Goal: Task Accomplishment & Management: Use online tool/utility

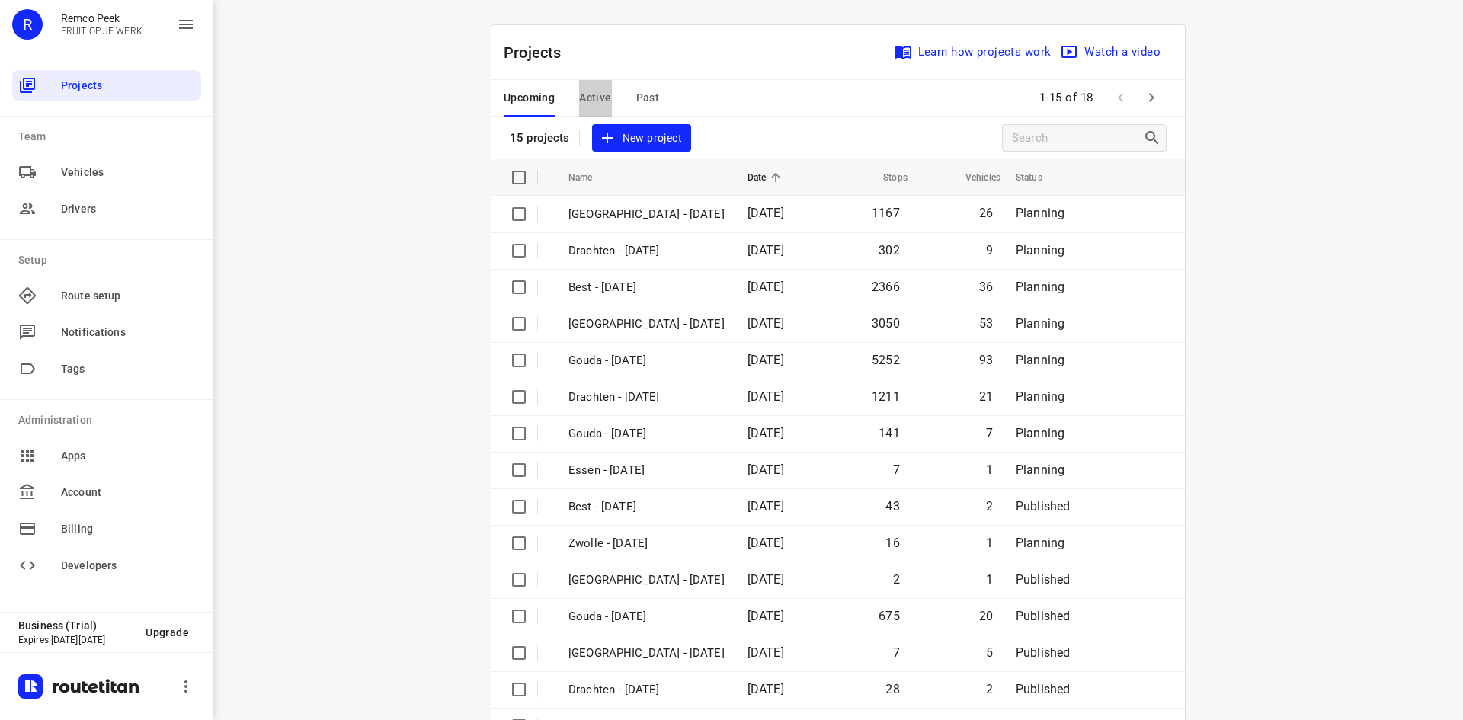
click at [585, 91] on span "Active" at bounding box center [595, 97] width 32 height 19
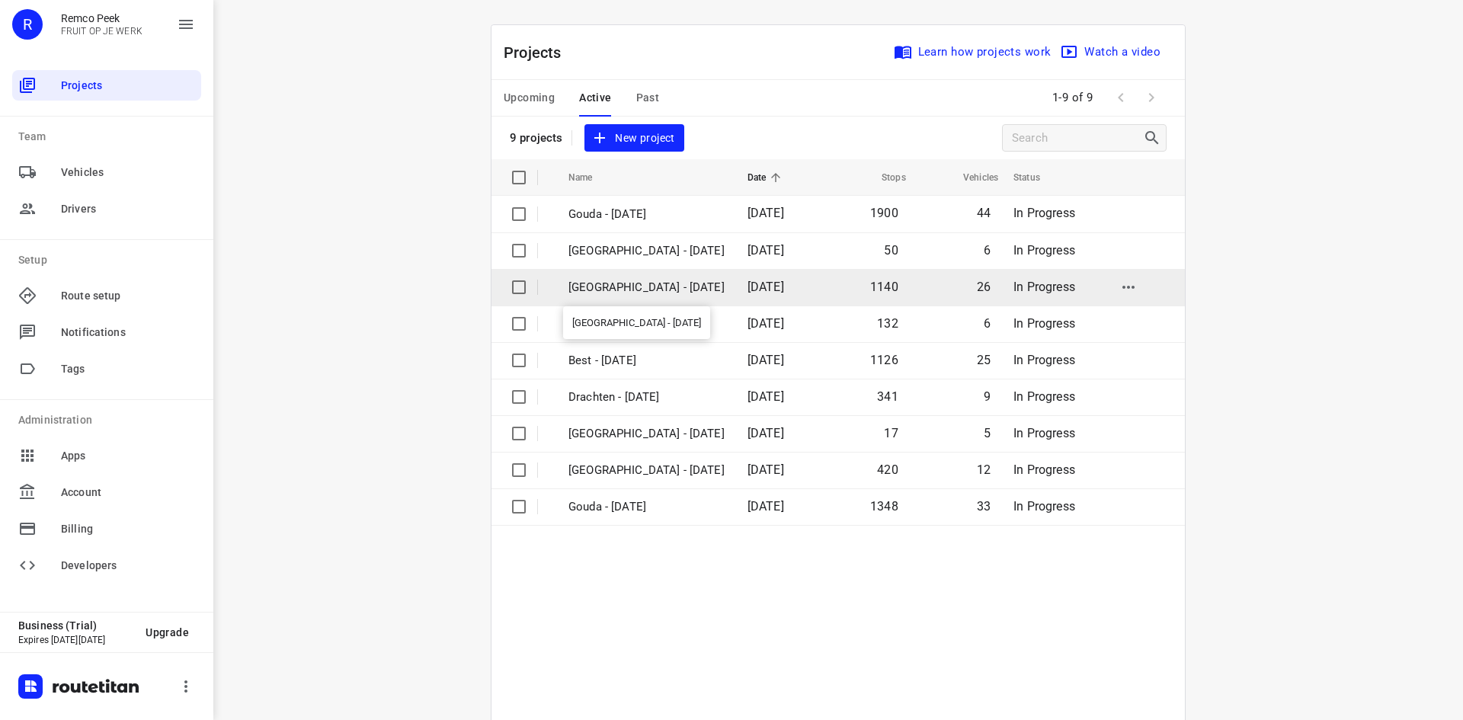
click at [607, 284] on p "[GEOGRAPHIC_DATA] - [DATE]" at bounding box center [646, 288] width 156 height 18
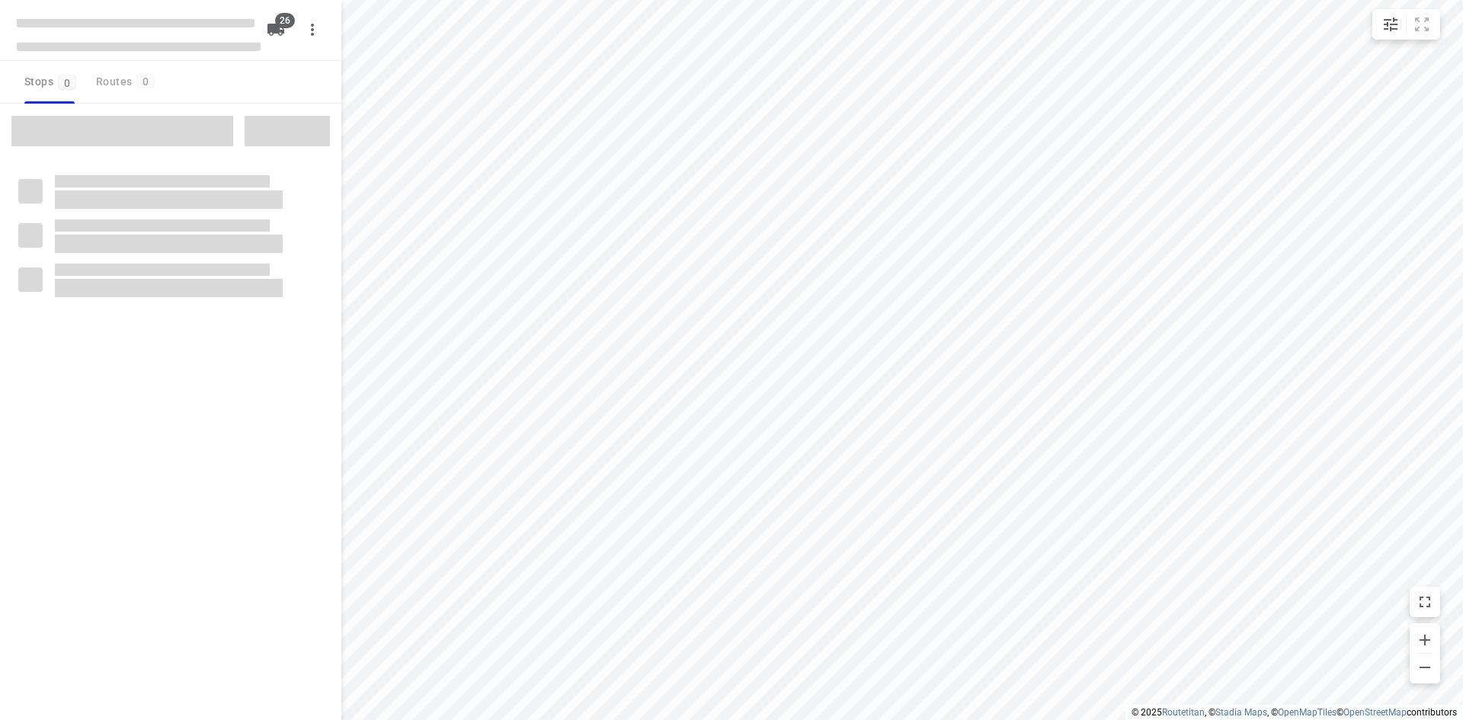
checkbox input "true"
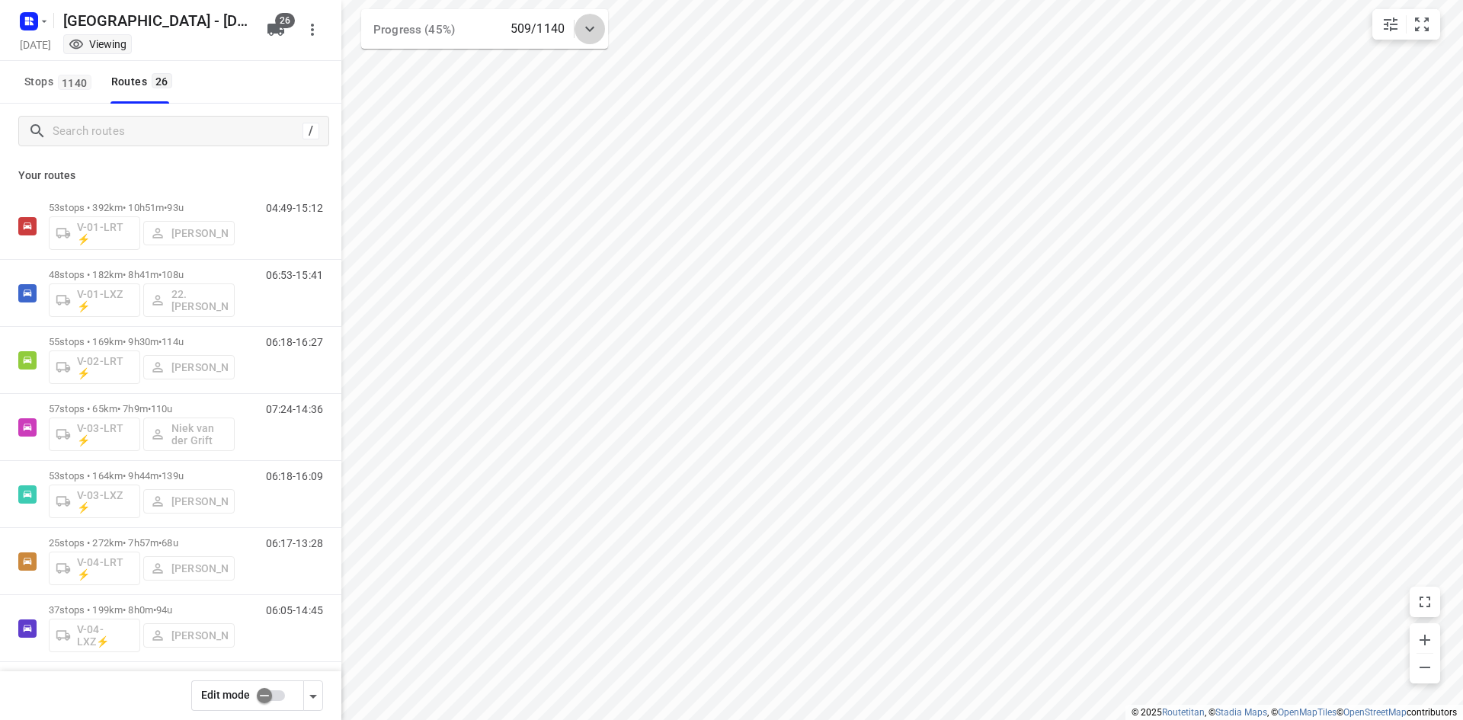
click at [585, 33] on icon at bounding box center [590, 29] width 18 height 18
click at [592, 27] on icon at bounding box center [590, 35] width 18 height 18
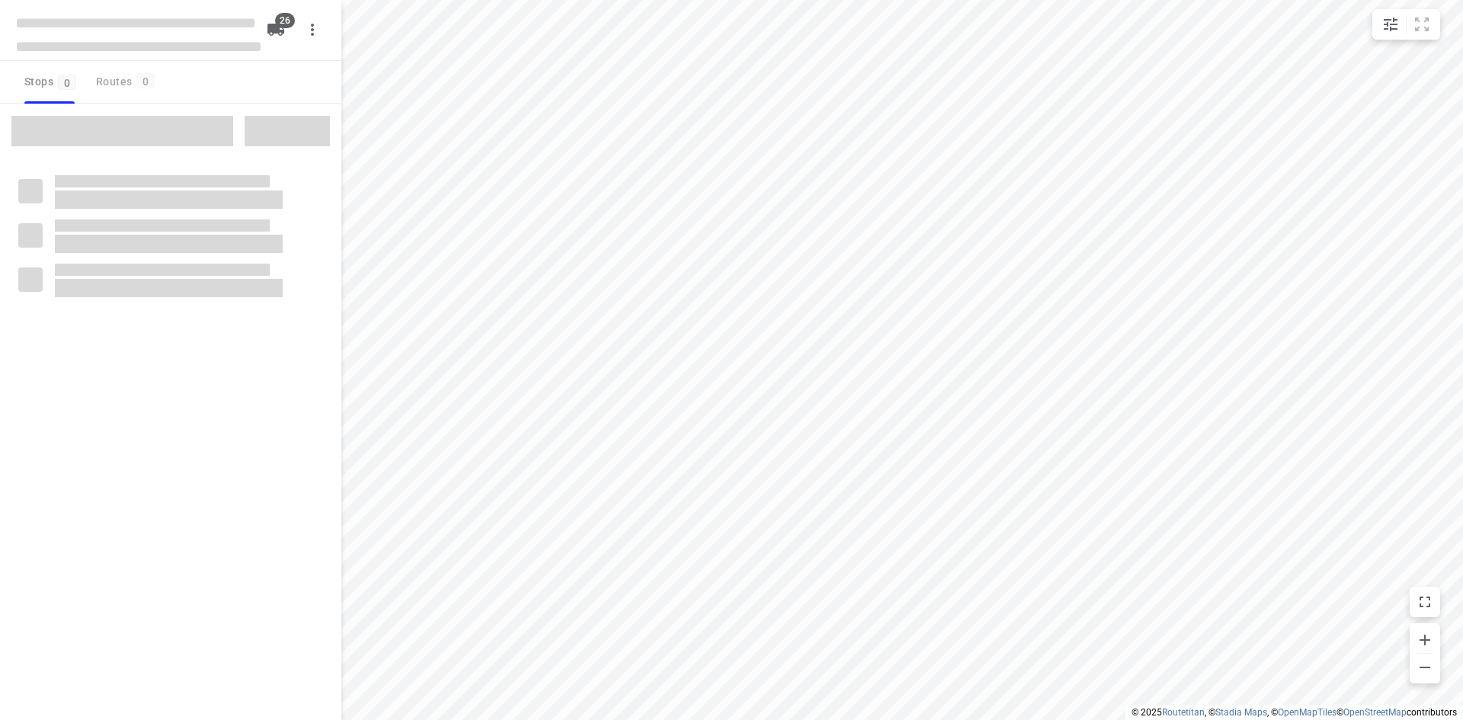
checkbox input "true"
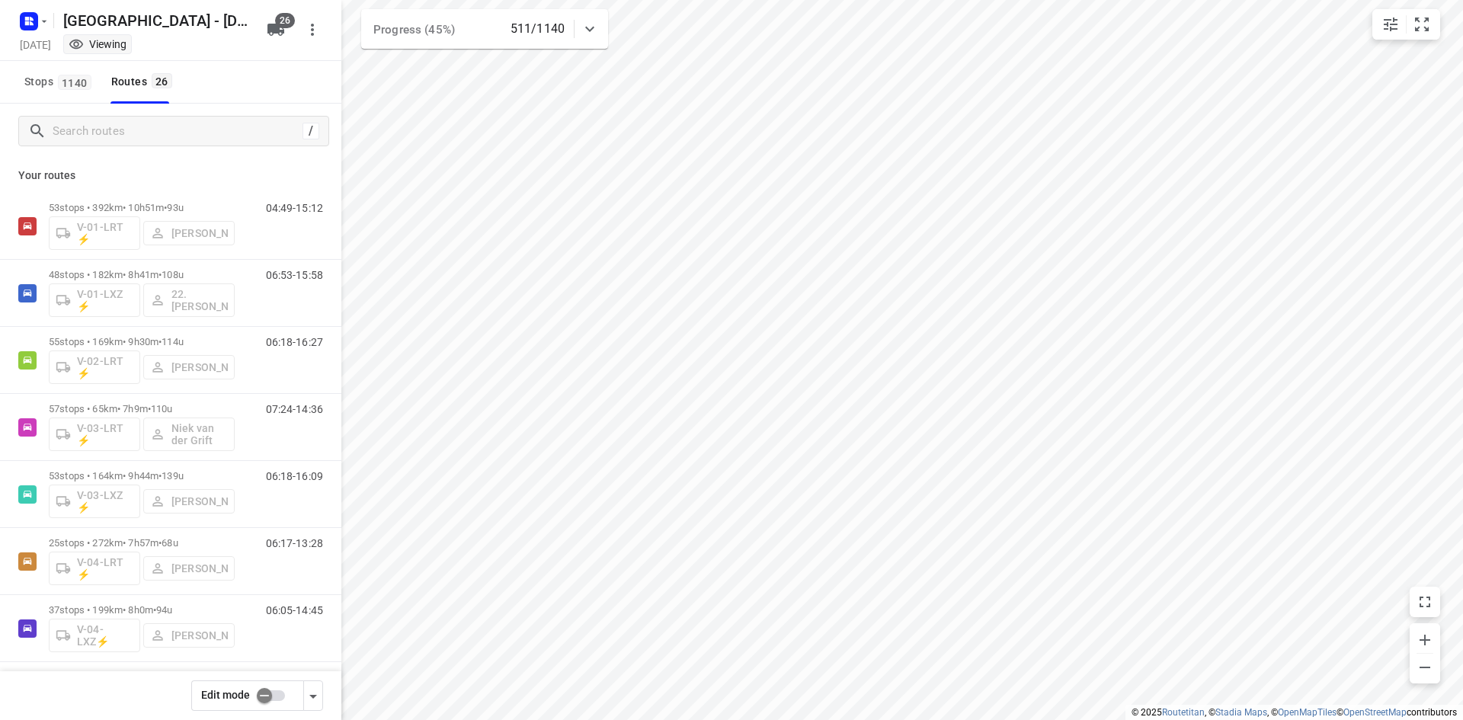
click at [581, 19] on div at bounding box center [590, 29] width 30 height 30
click at [583, 24] on div at bounding box center [590, 35] width 30 height 30
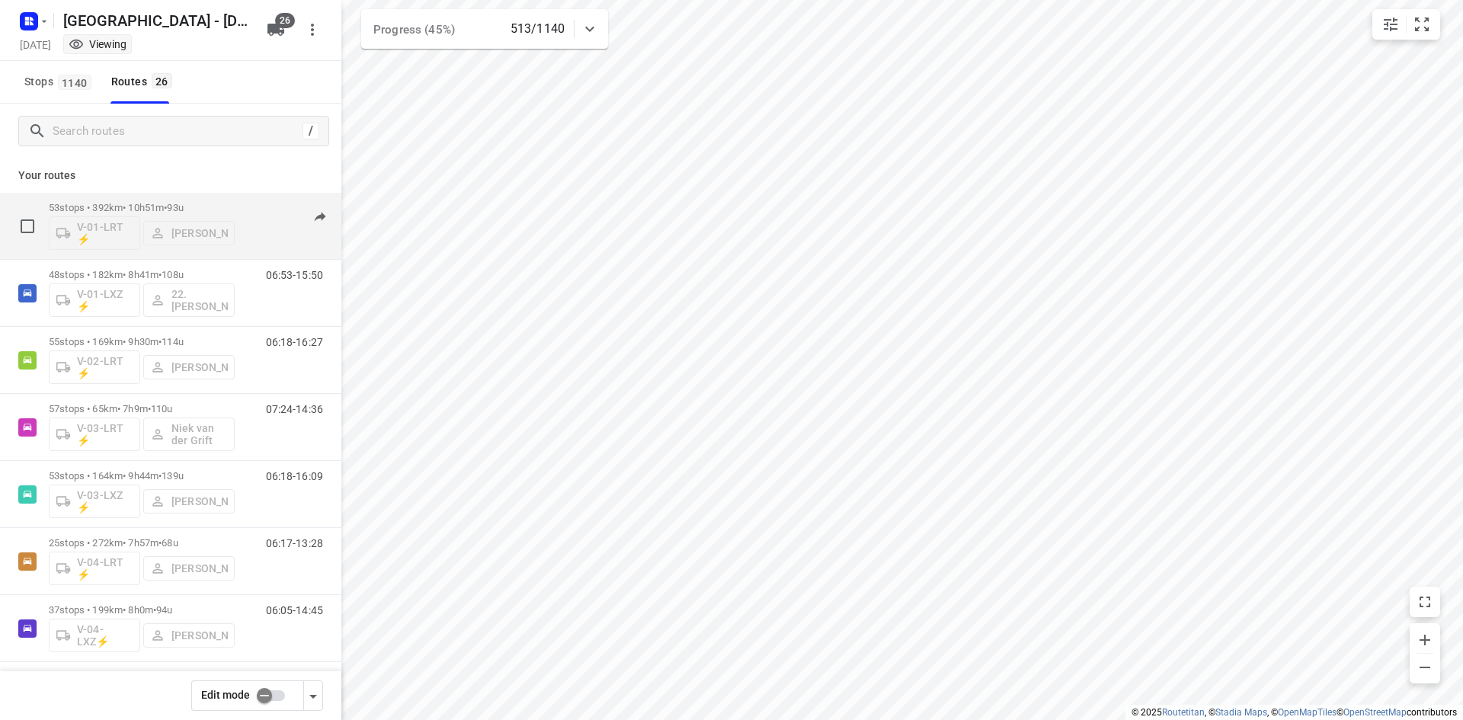
click at [253, 223] on div "04:49-15:12" at bounding box center [285, 230] width 76 height 56
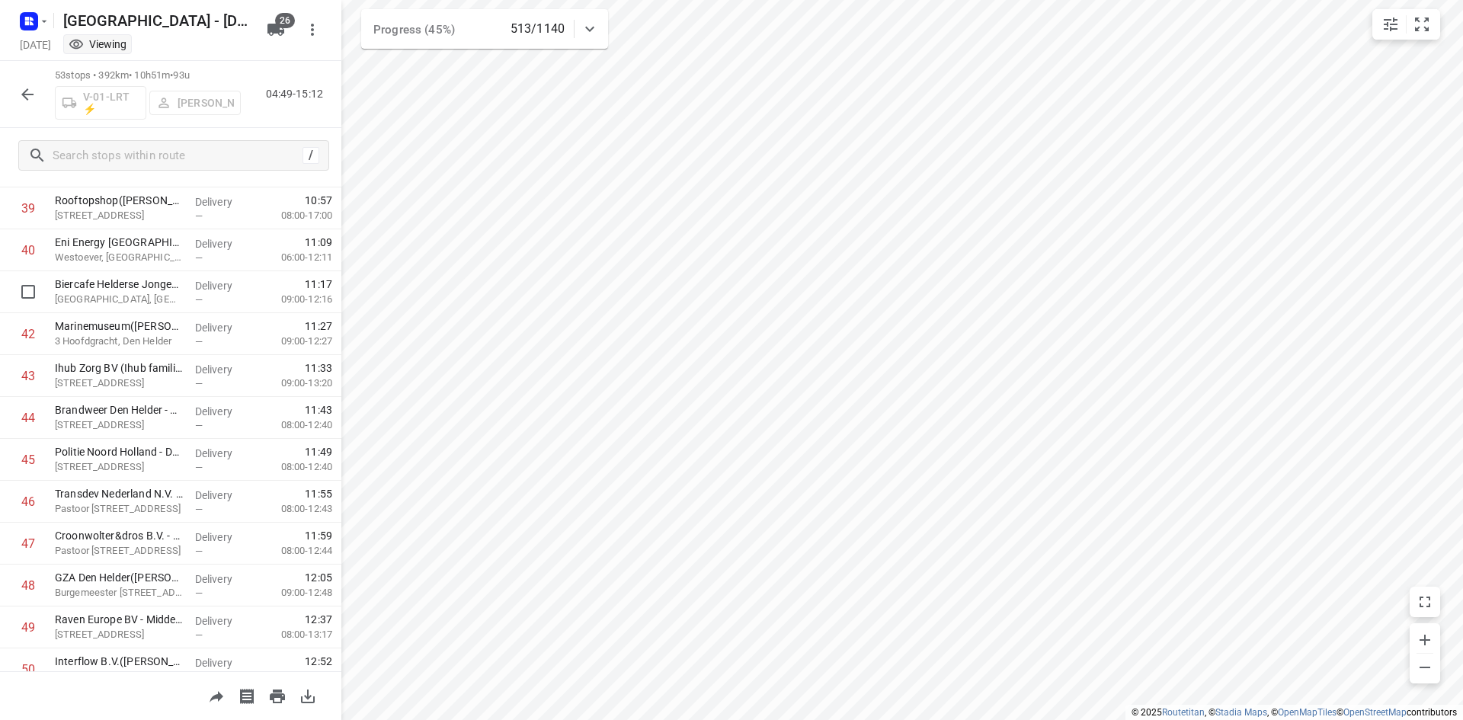
scroll to position [1546, 0]
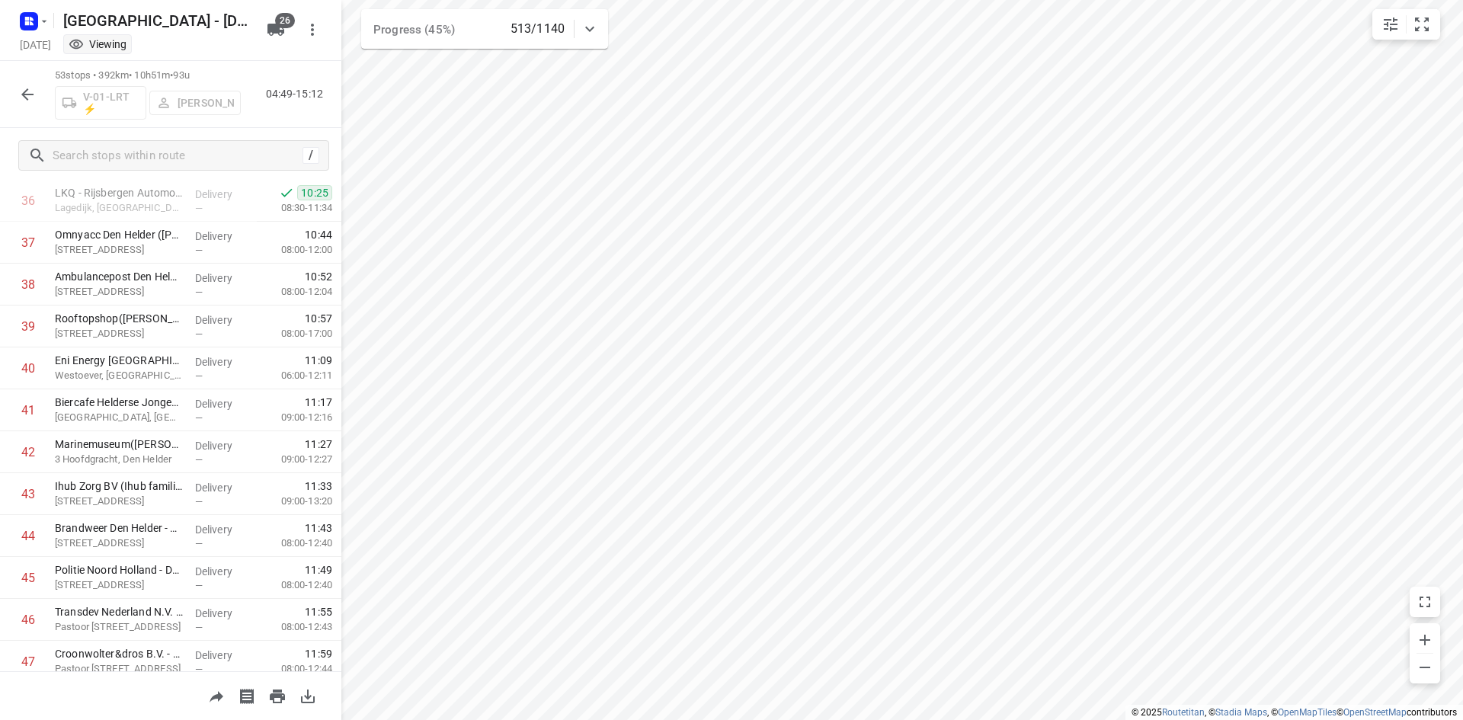
click at [33, 85] on icon "button" at bounding box center [27, 94] width 18 height 18
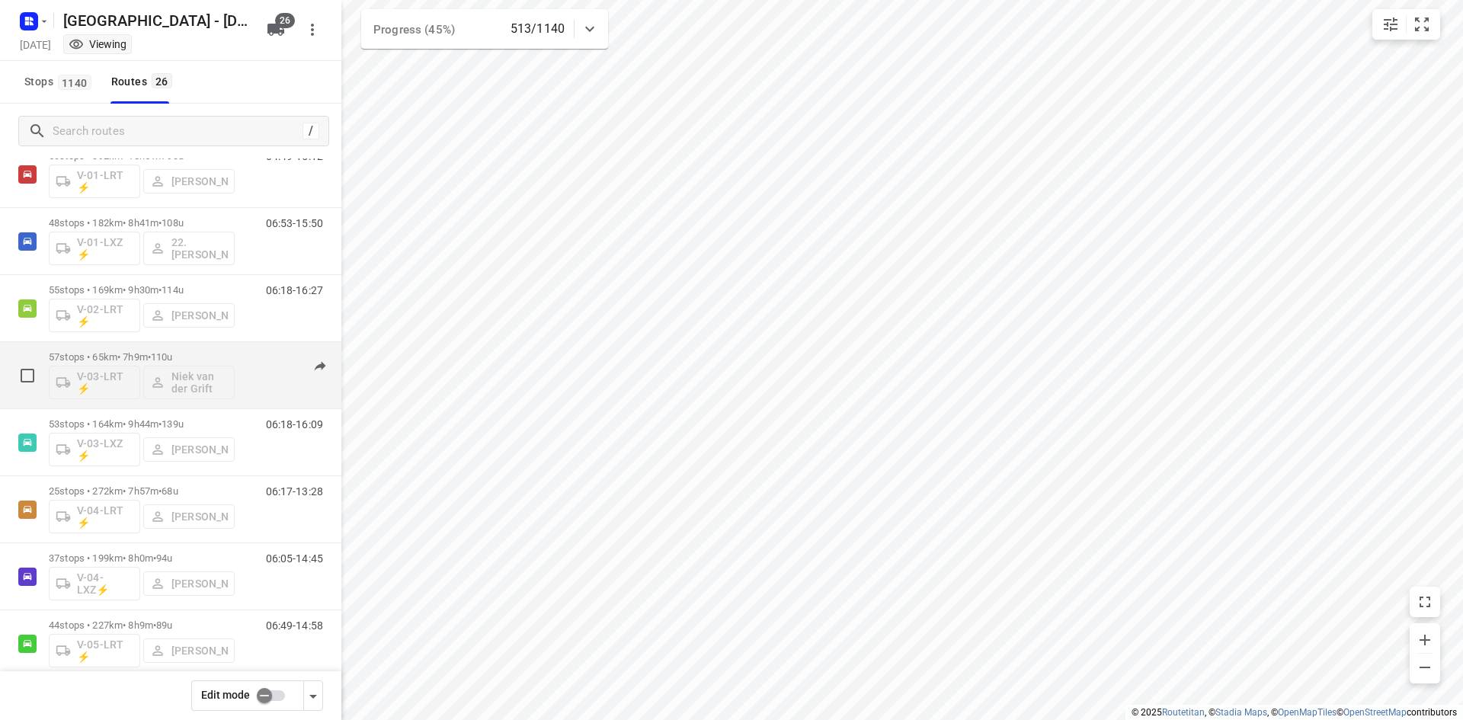
scroll to position [76, 0]
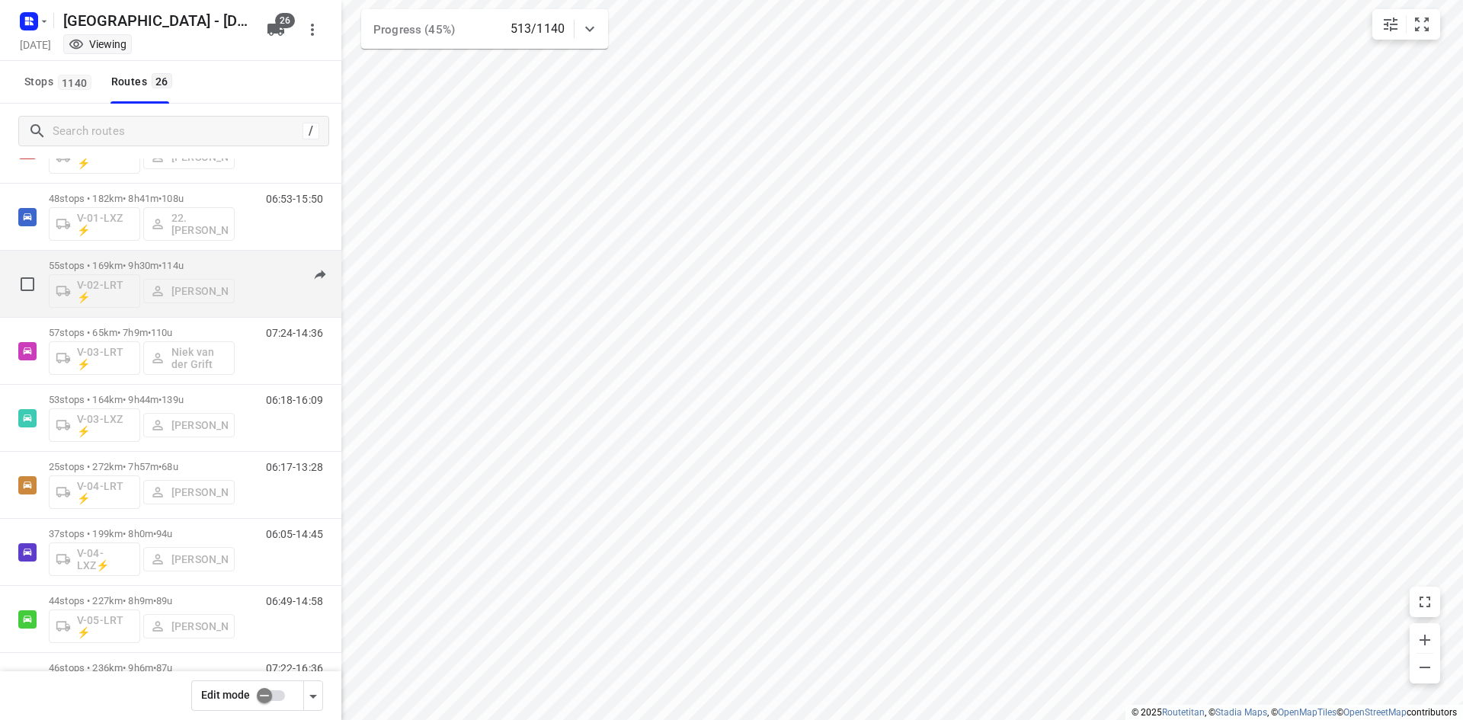
click at [257, 287] on div "06:18-16:27" at bounding box center [285, 288] width 76 height 56
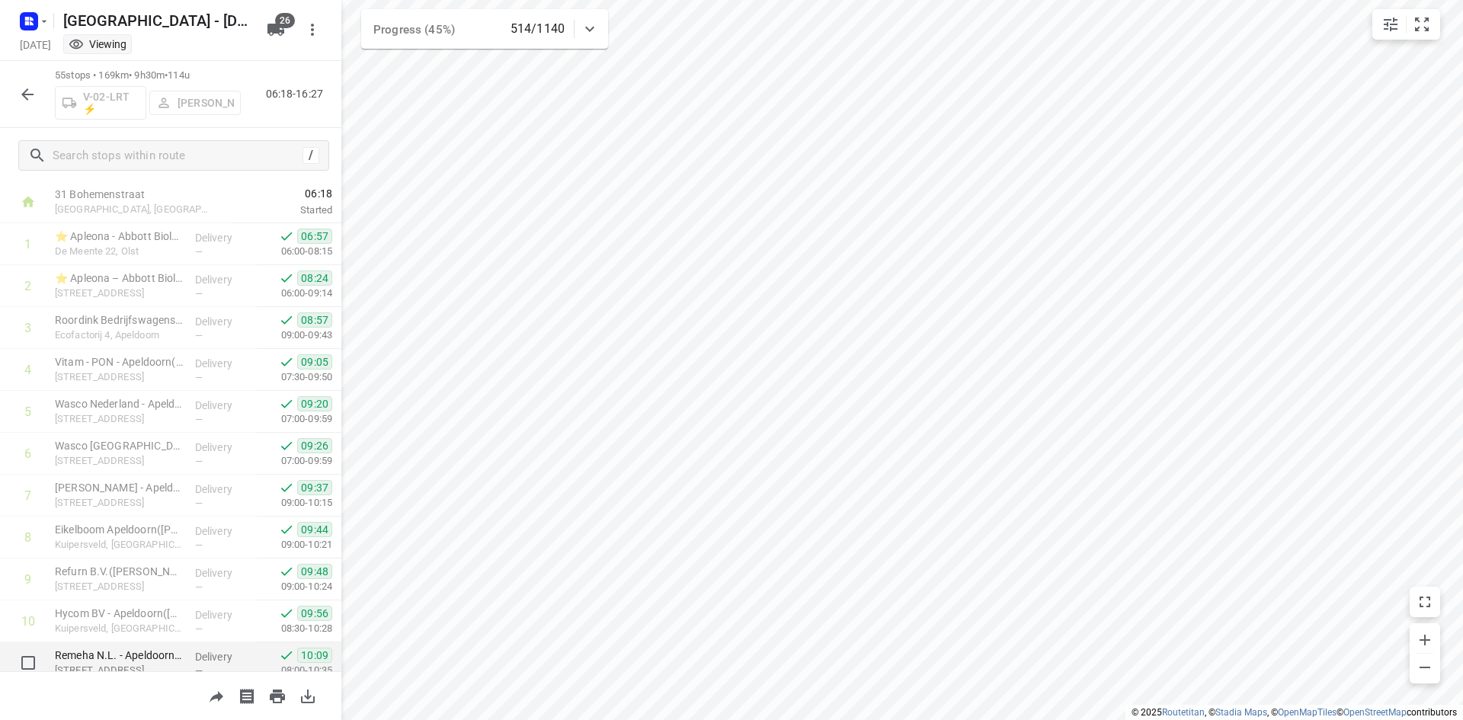
scroll to position [30, 0]
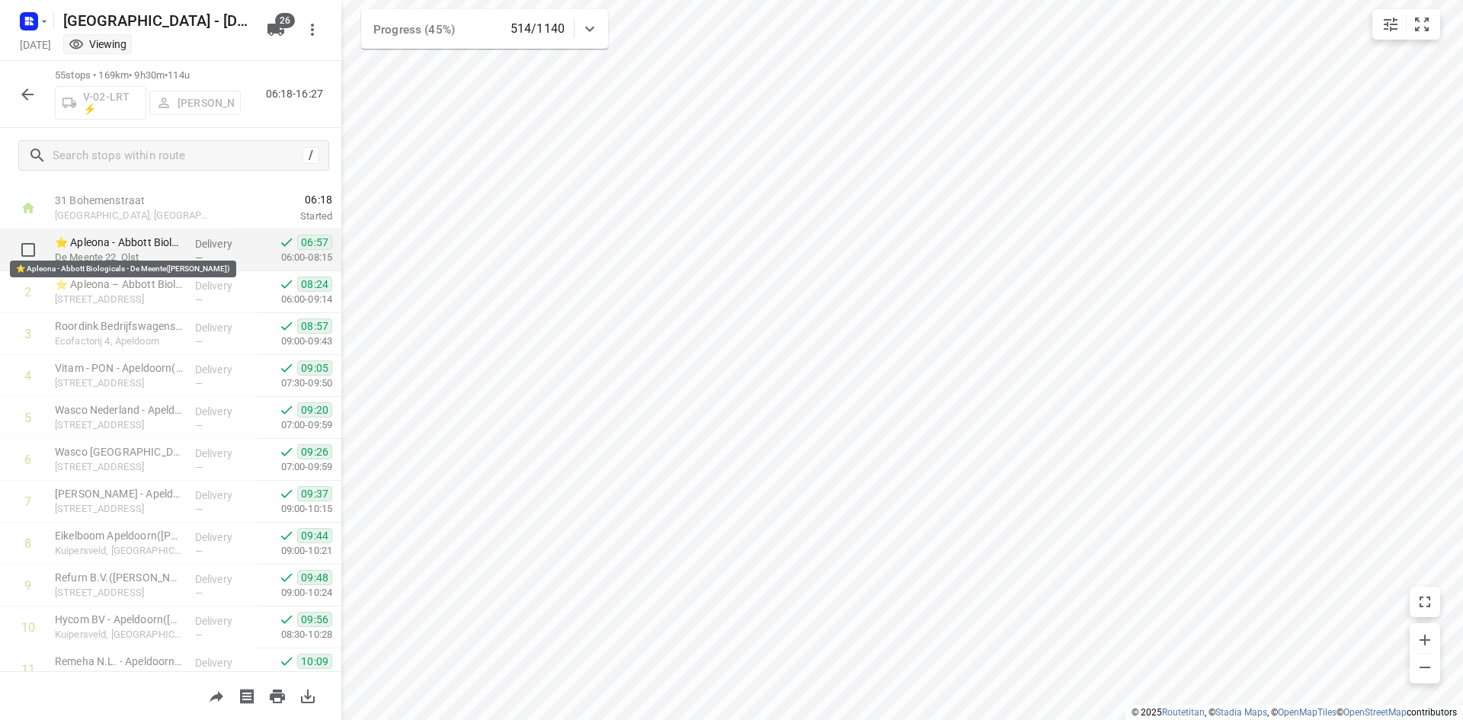
click at [135, 248] on p "⭐ Apleona - Abbott Biologicals - De Meente([PERSON_NAME])" at bounding box center [119, 242] width 128 height 15
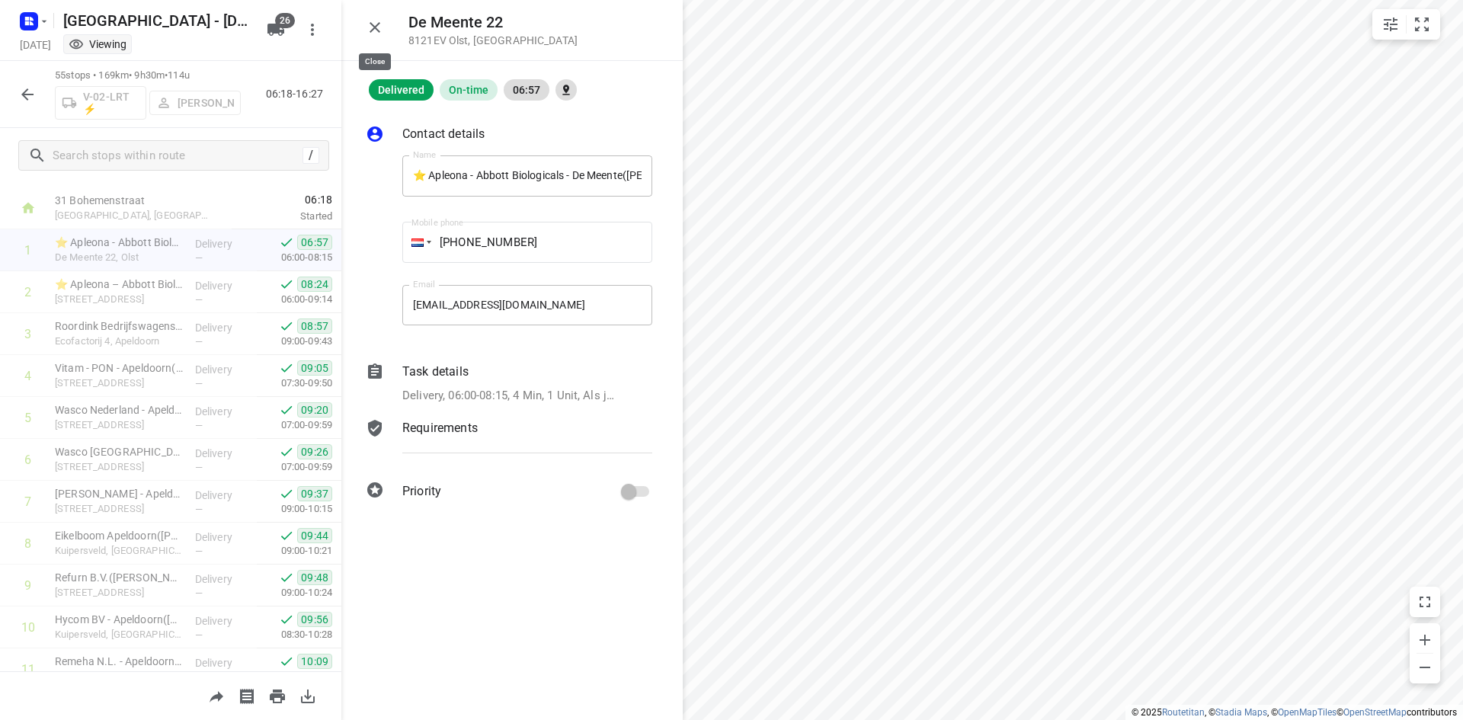
click at [378, 30] on icon "button" at bounding box center [375, 27] width 11 height 11
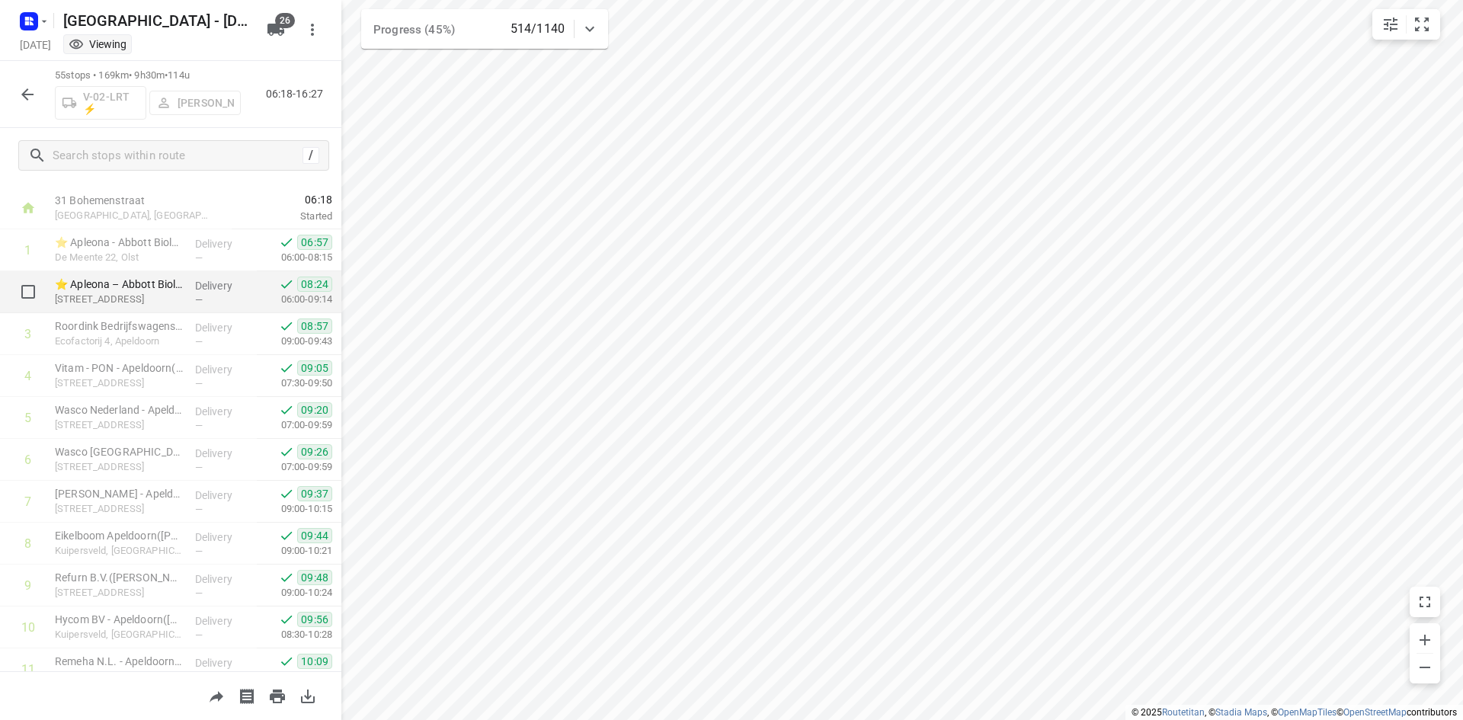
click at [158, 294] on p "[STREET_ADDRESS]" at bounding box center [119, 299] width 128 height 15
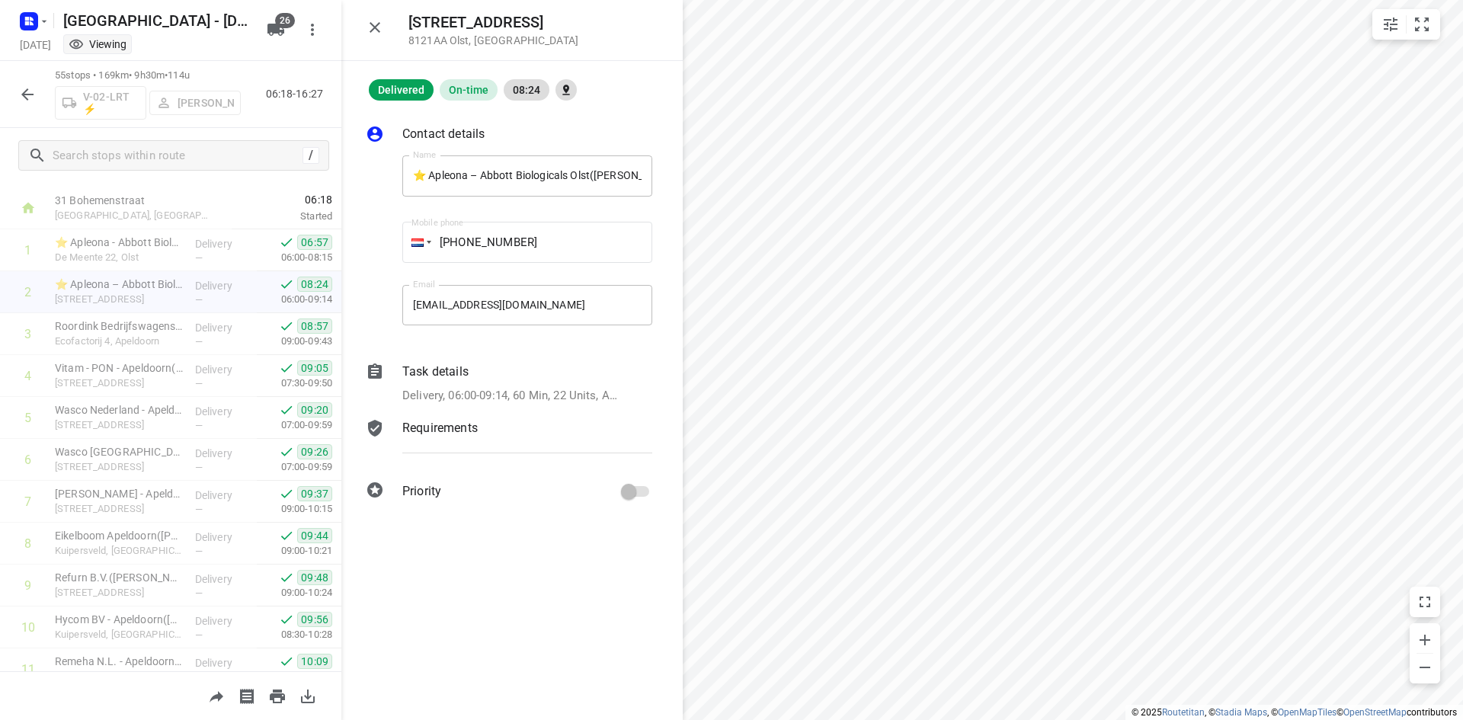
click at [381, 369] on icon at bounding box center [375, 370] width 14 height 15
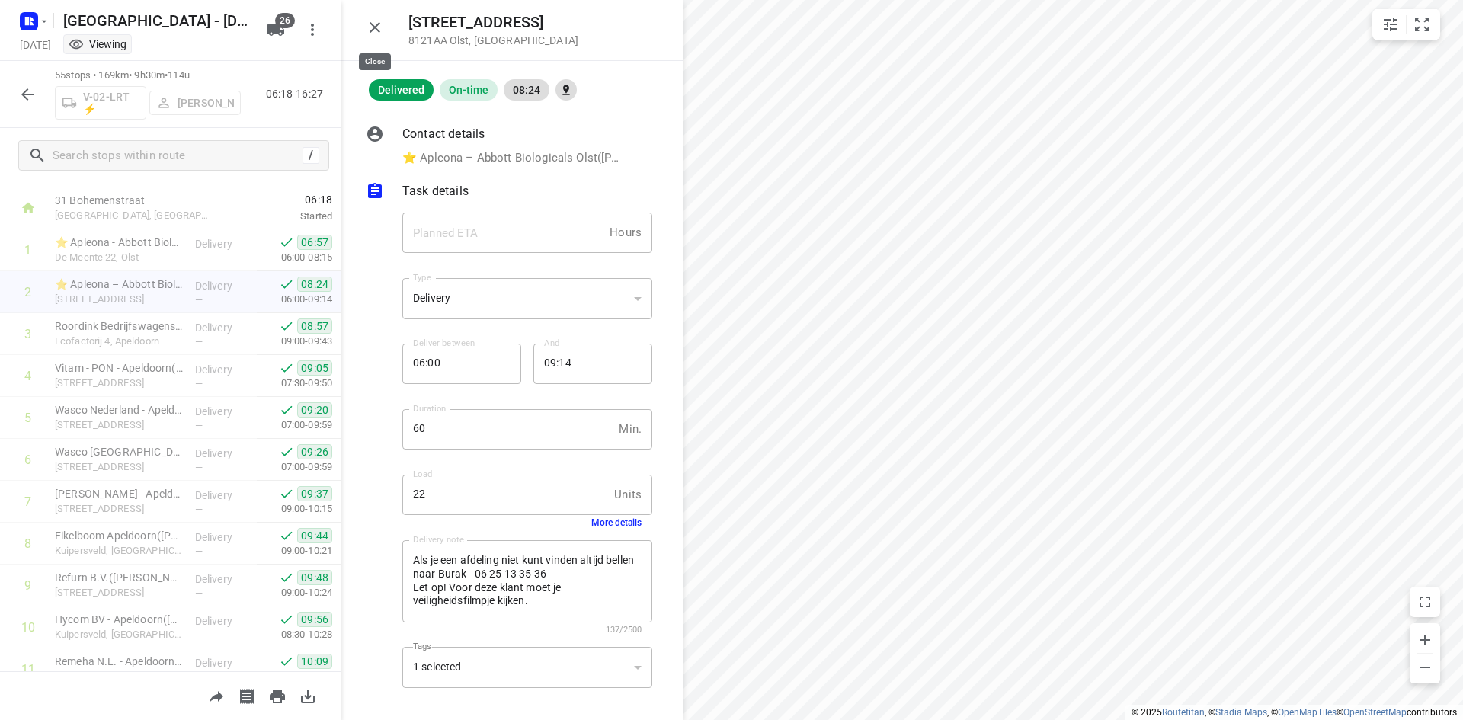
click at [379, 27] on icon "button" at bounding box center [375, 27] width 18 height 18
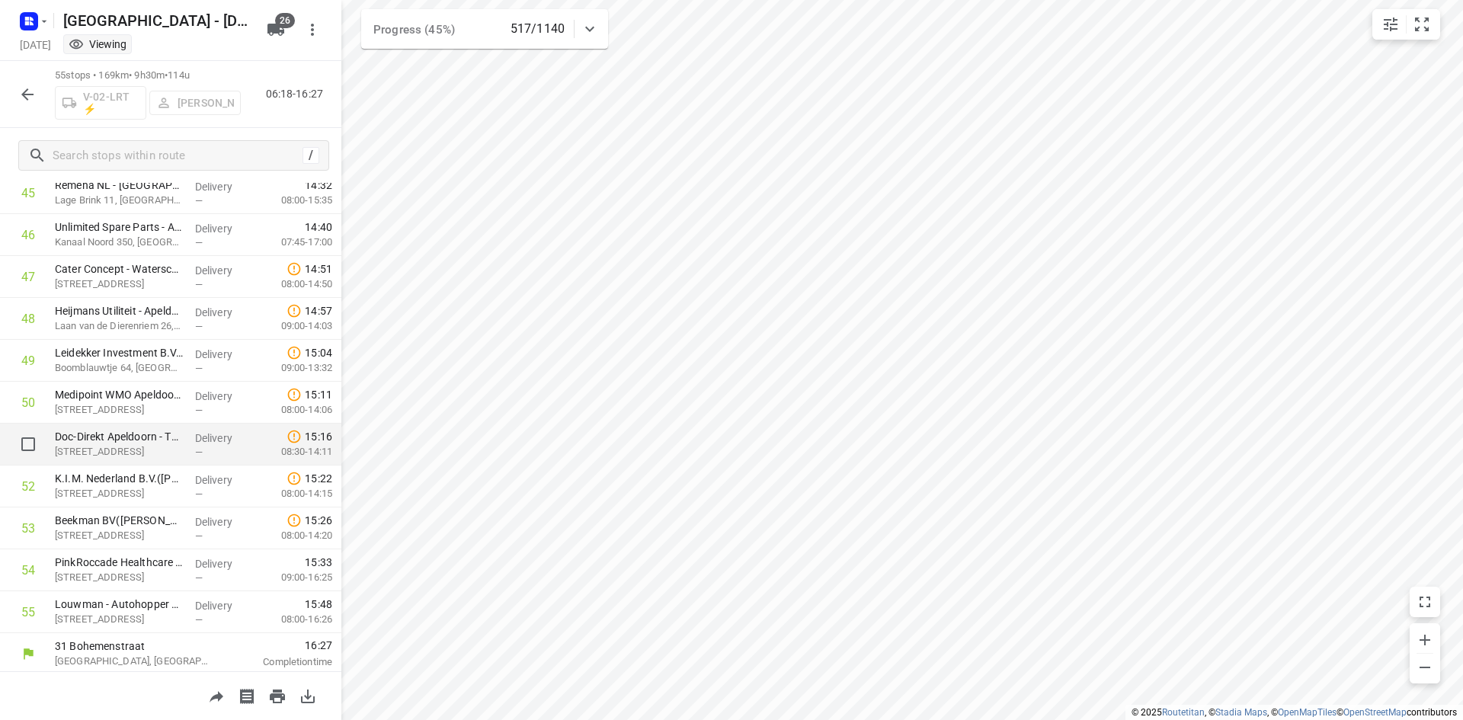
scroll to position [1935, 0]
click at [39, 98] on button "button" at bounding box center [27, 94] width 30 height 30
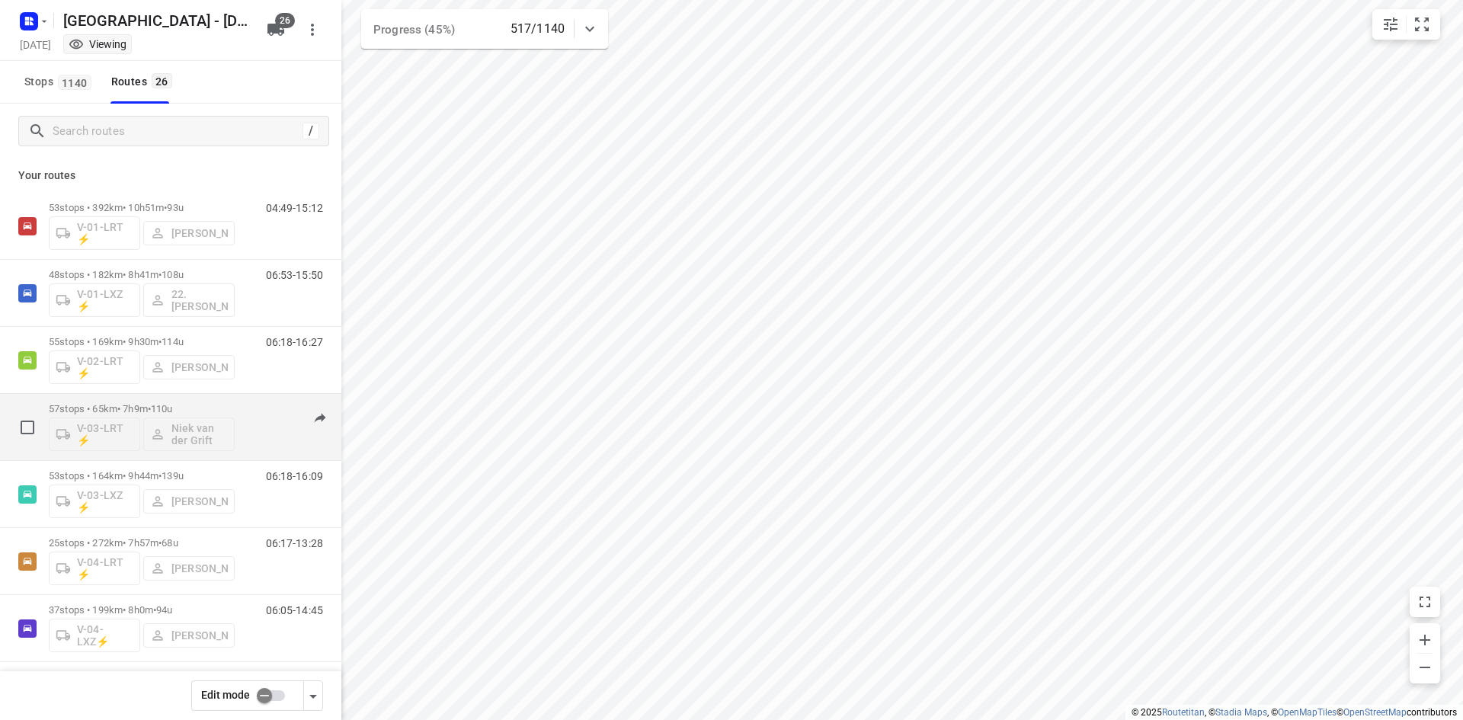
click at [129, 408] on p "57 stops • 65km • 7h9m • 110u" at bounding box center [142, 408] width 186 height 11
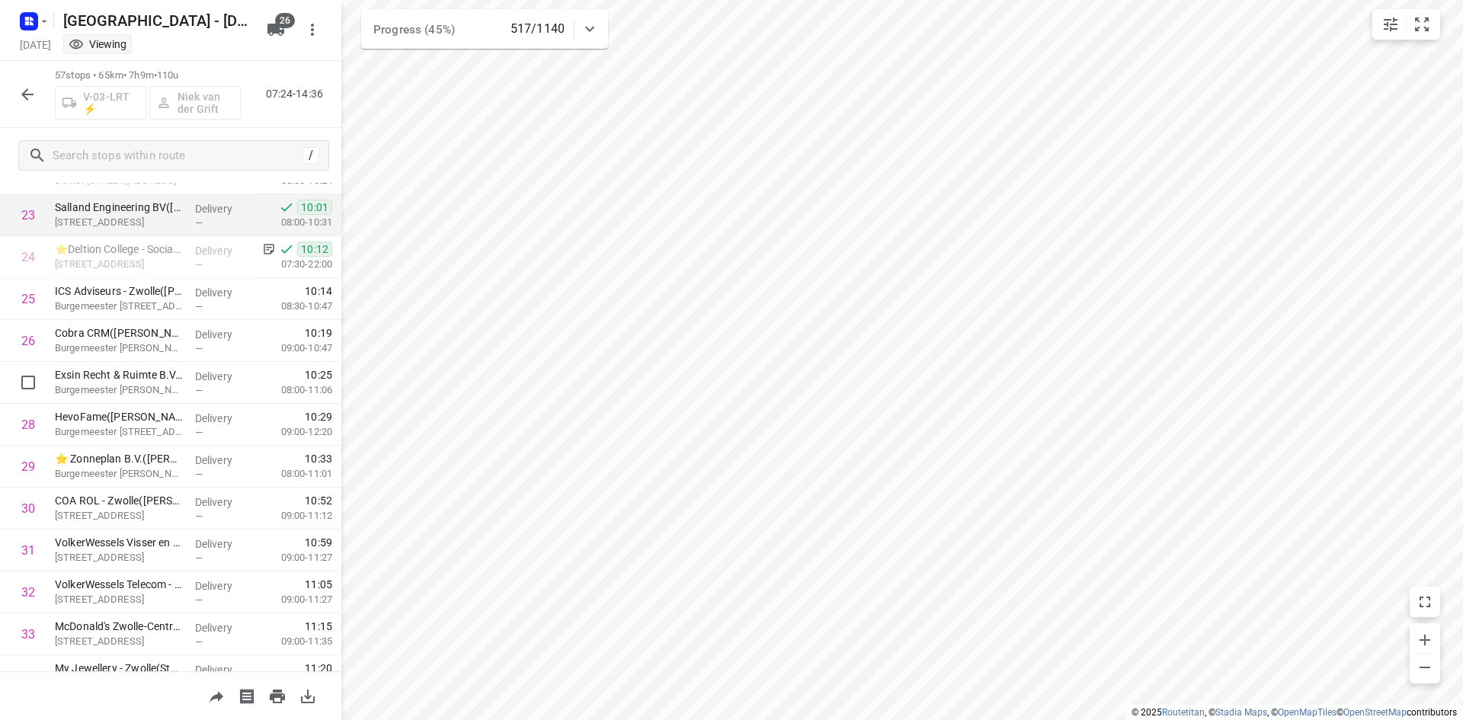
scroll to position [991, 0]
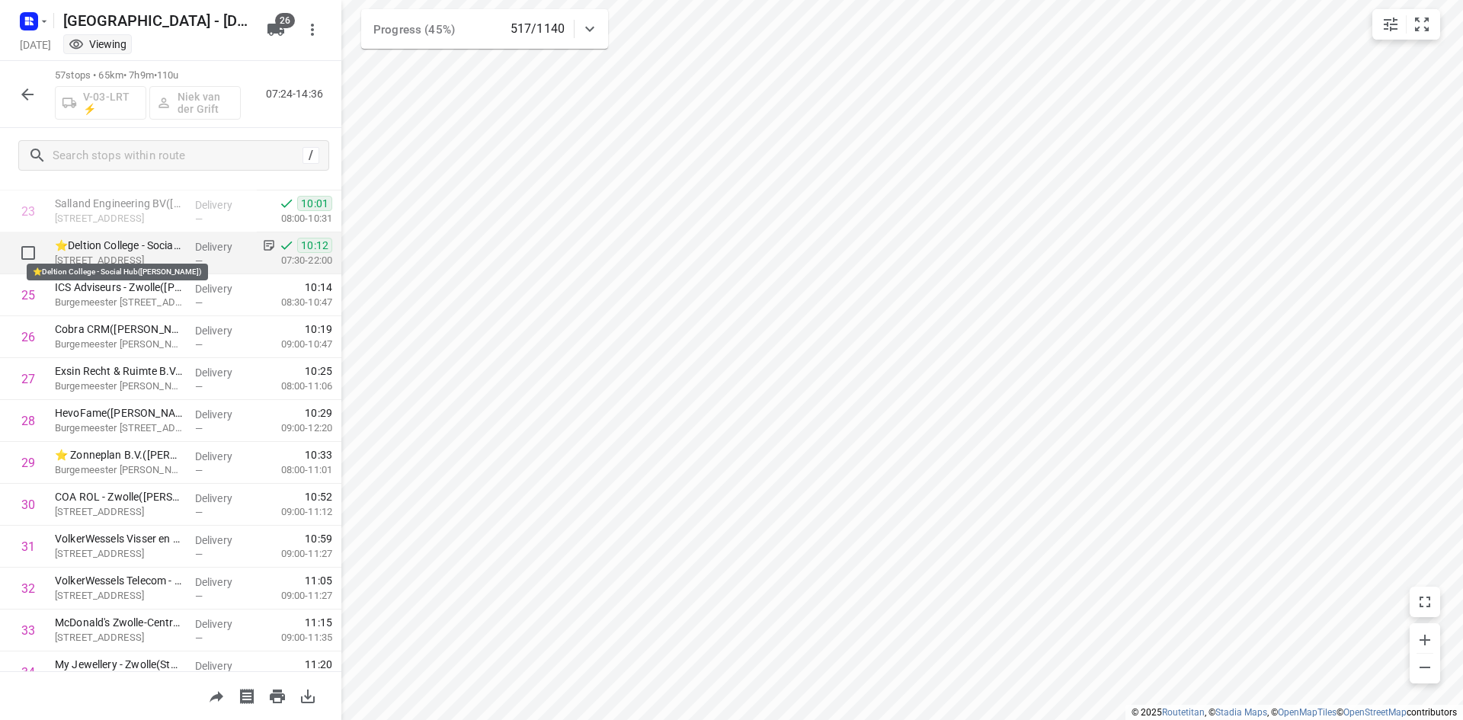
click at [120, 243] on p "⭐Deltion College - Social Hub([PERSON_NAME])" at bounding box center [119, 245] width 128 height 15
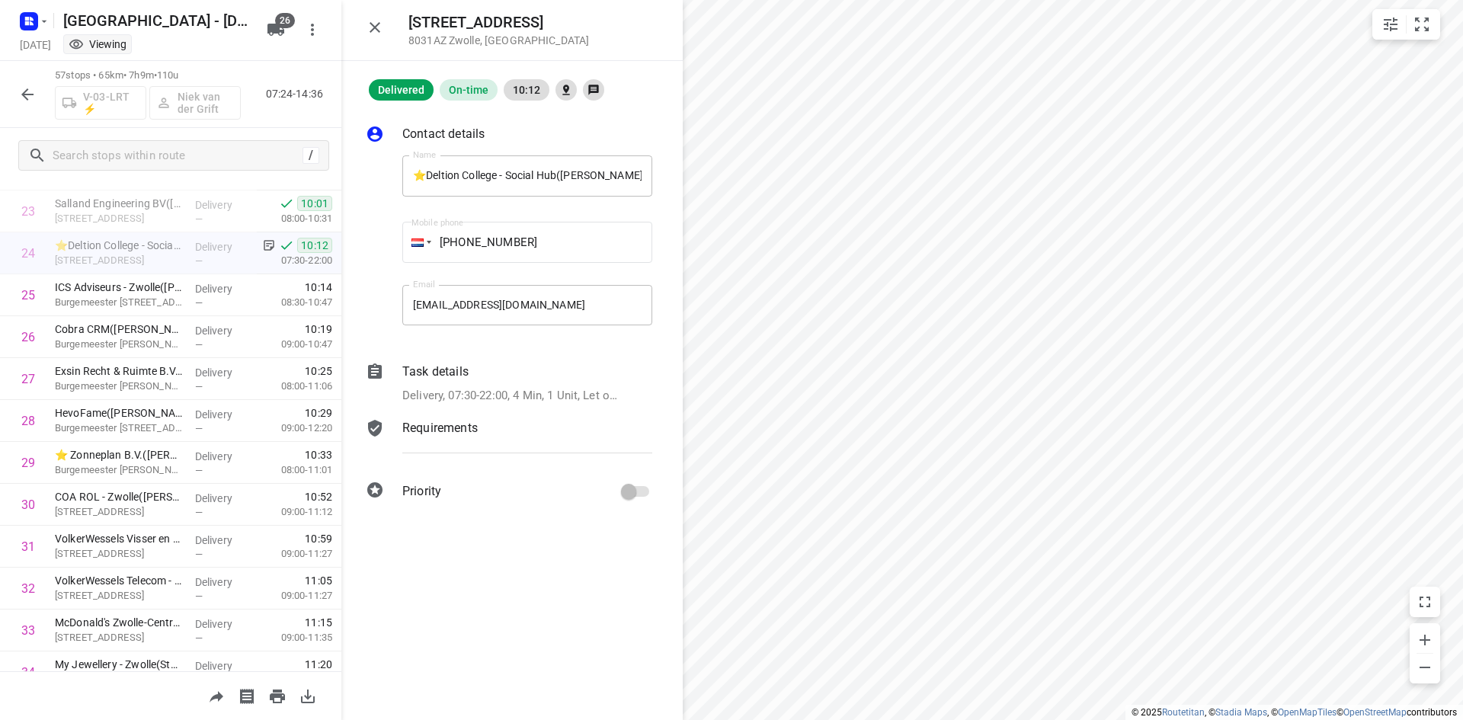
click at [372, 368] on icon at bounding box center [375, 372] width 18 height 18
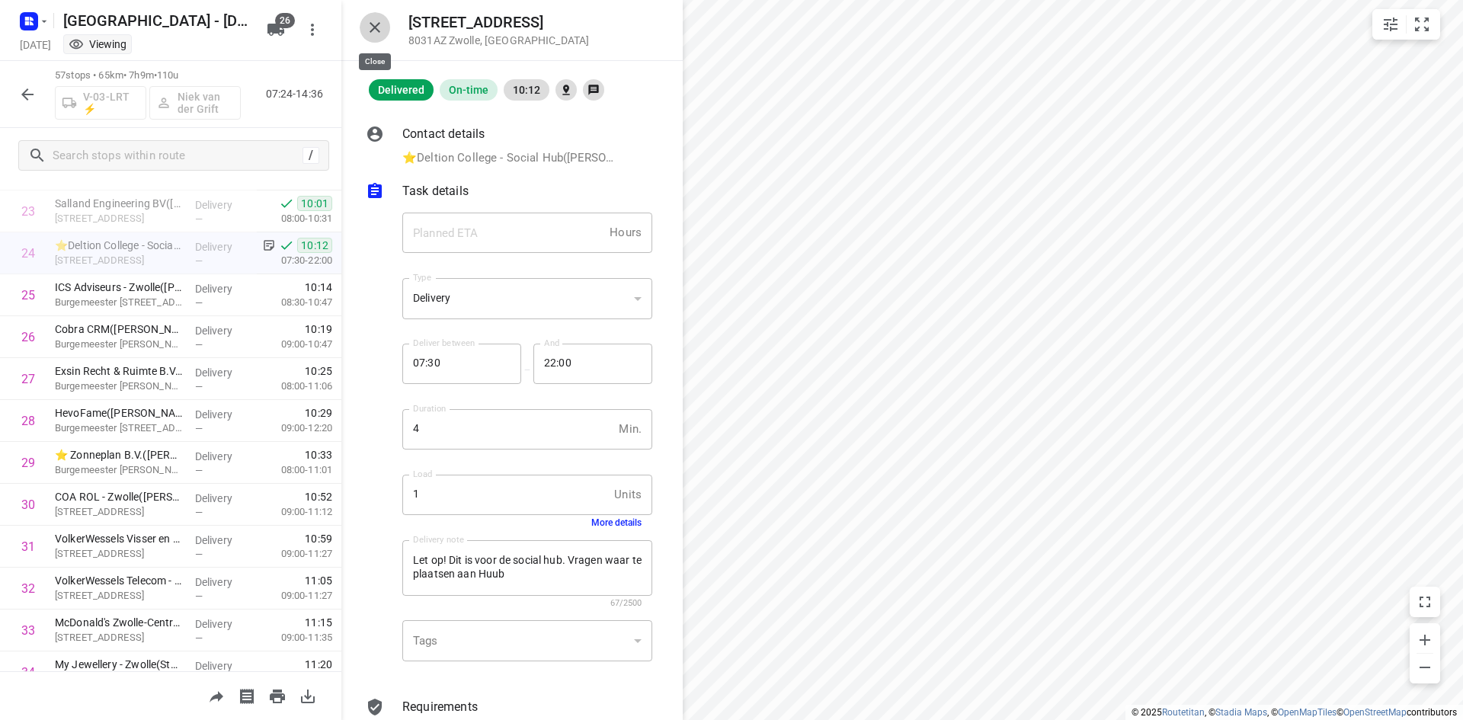
click at [370, 14] on button "button" at bounding box center [375, 27] width 30 height 30
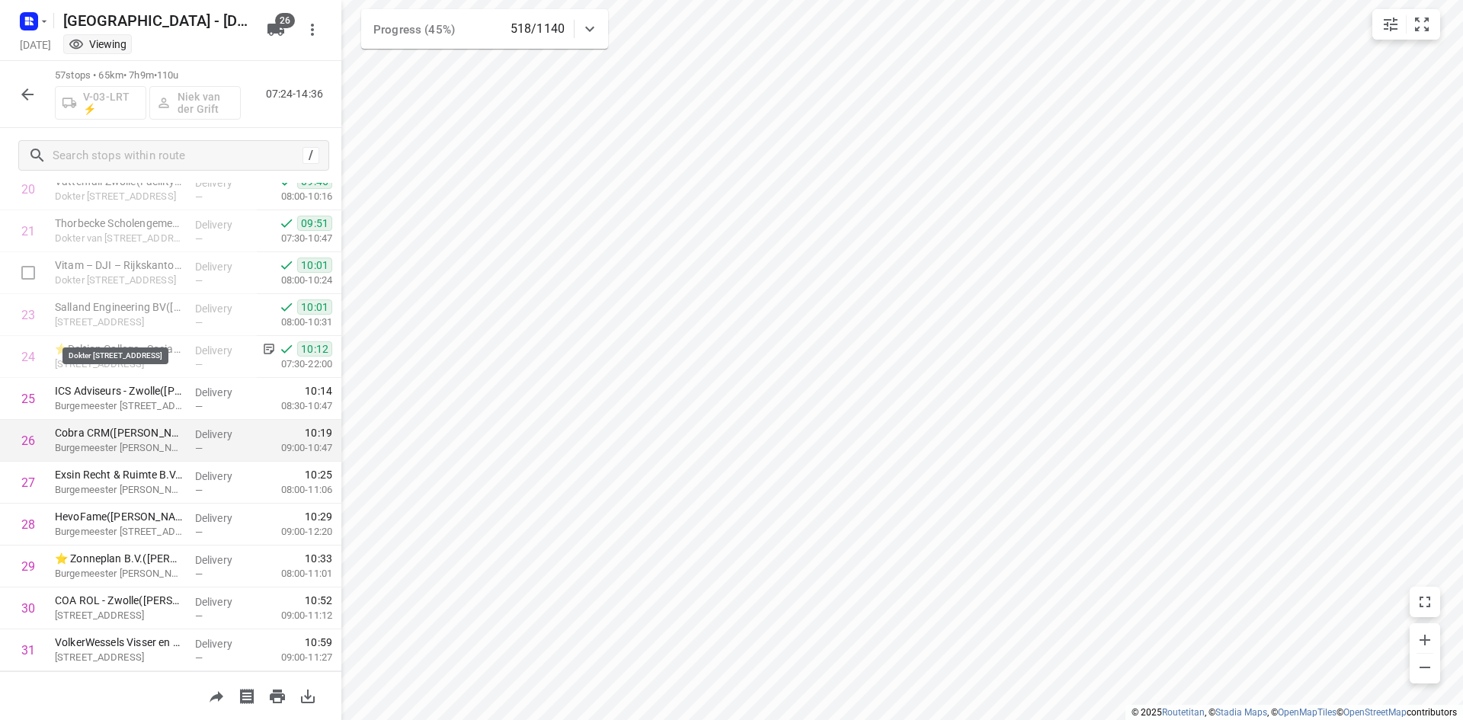
scroll to position [838, 0]
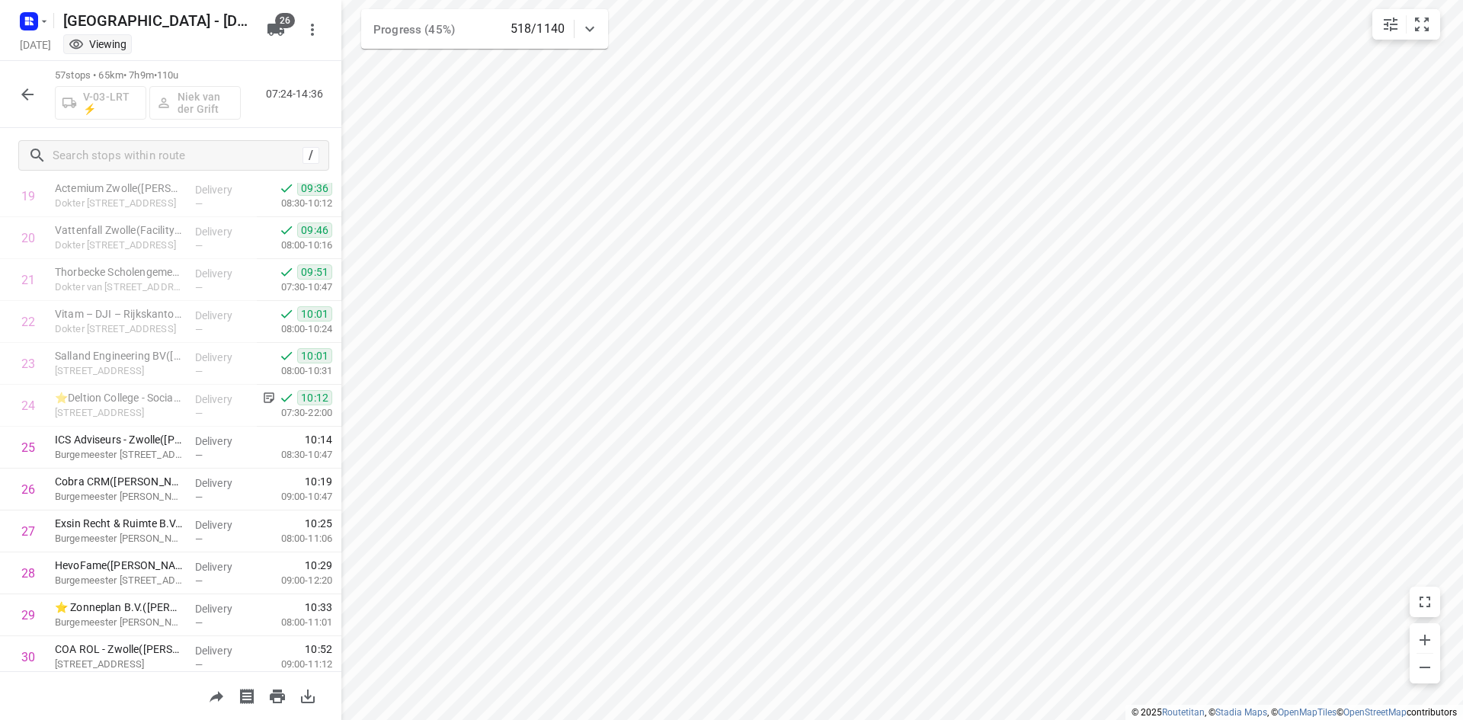
click at [28, 91] on icon "button" at bounding box center [27, 94] width 18 height 18
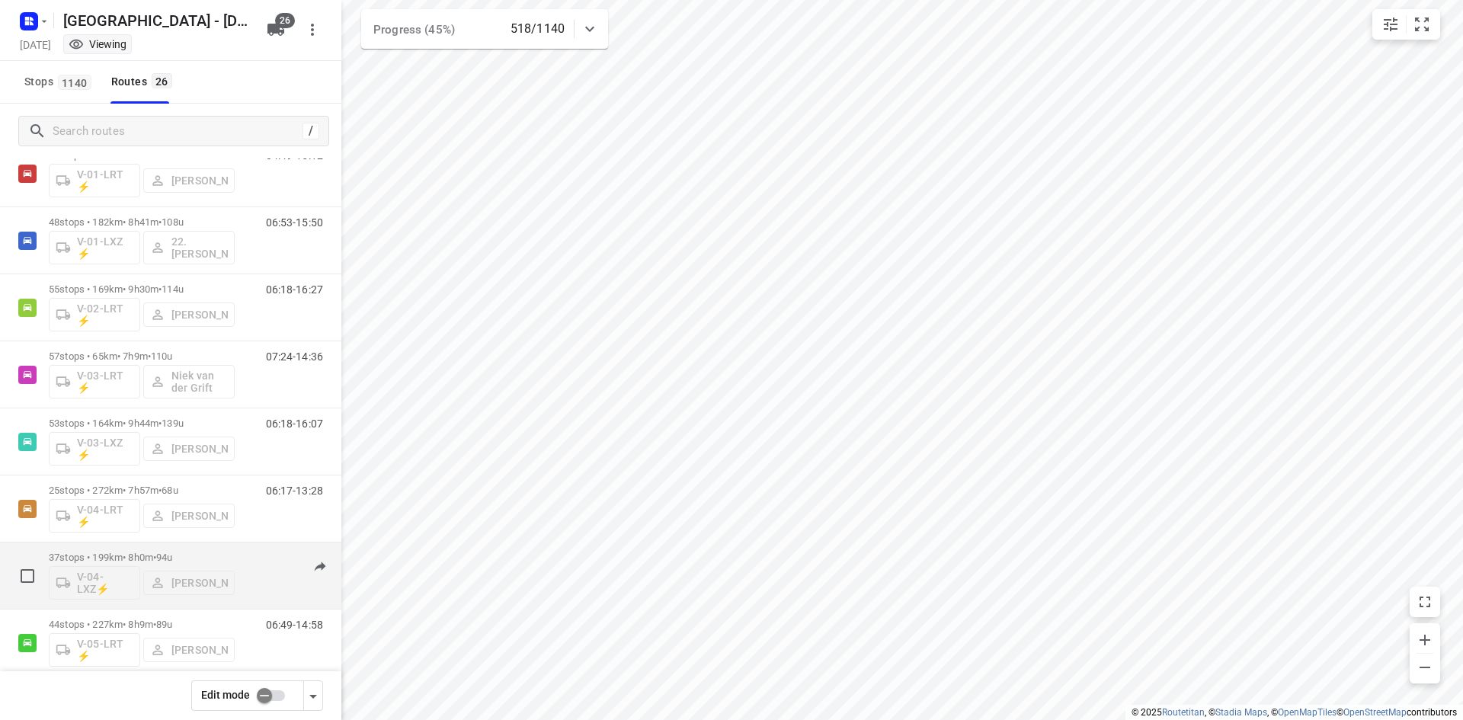
scroll to position [76, 0]
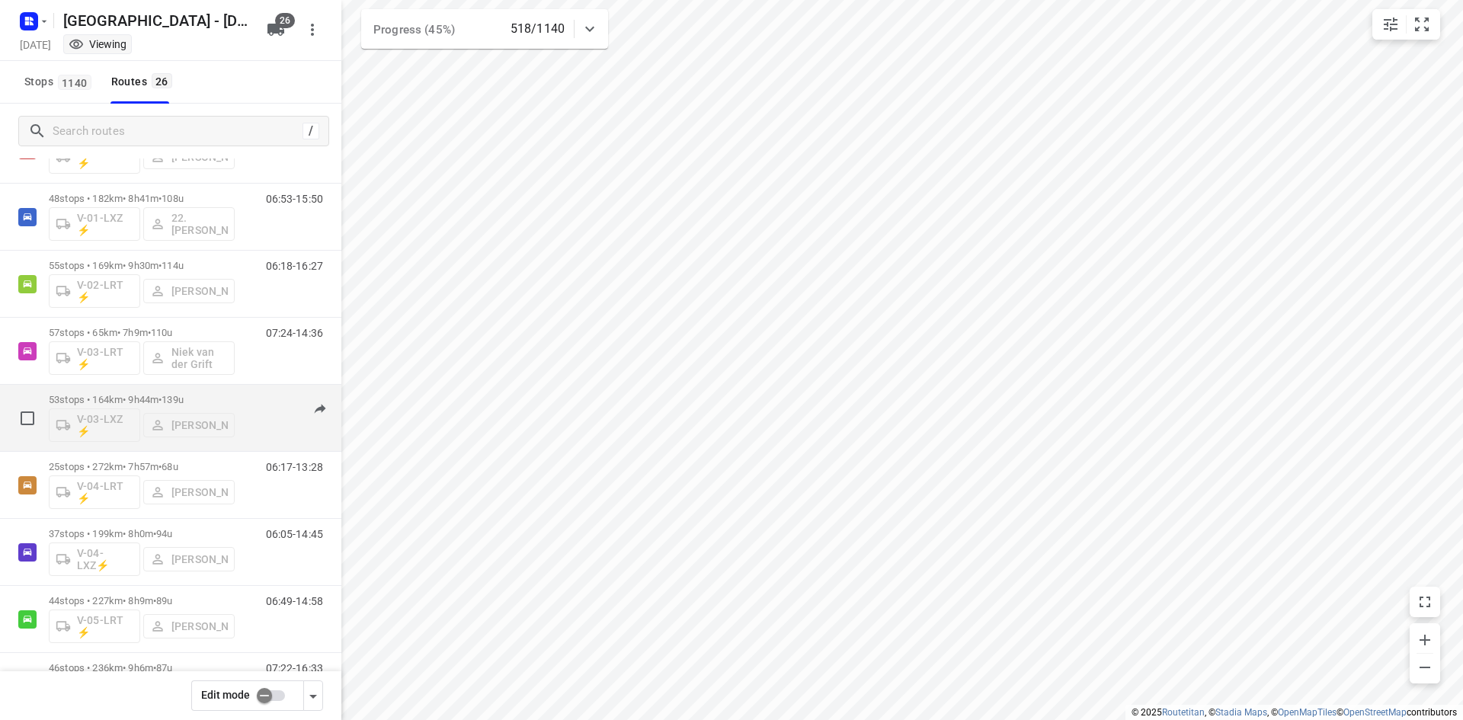
click at [127, 397] on p "53 stops • 164km • 9h44m • 139u" at bounding box center [142, 399] width 186 height 11
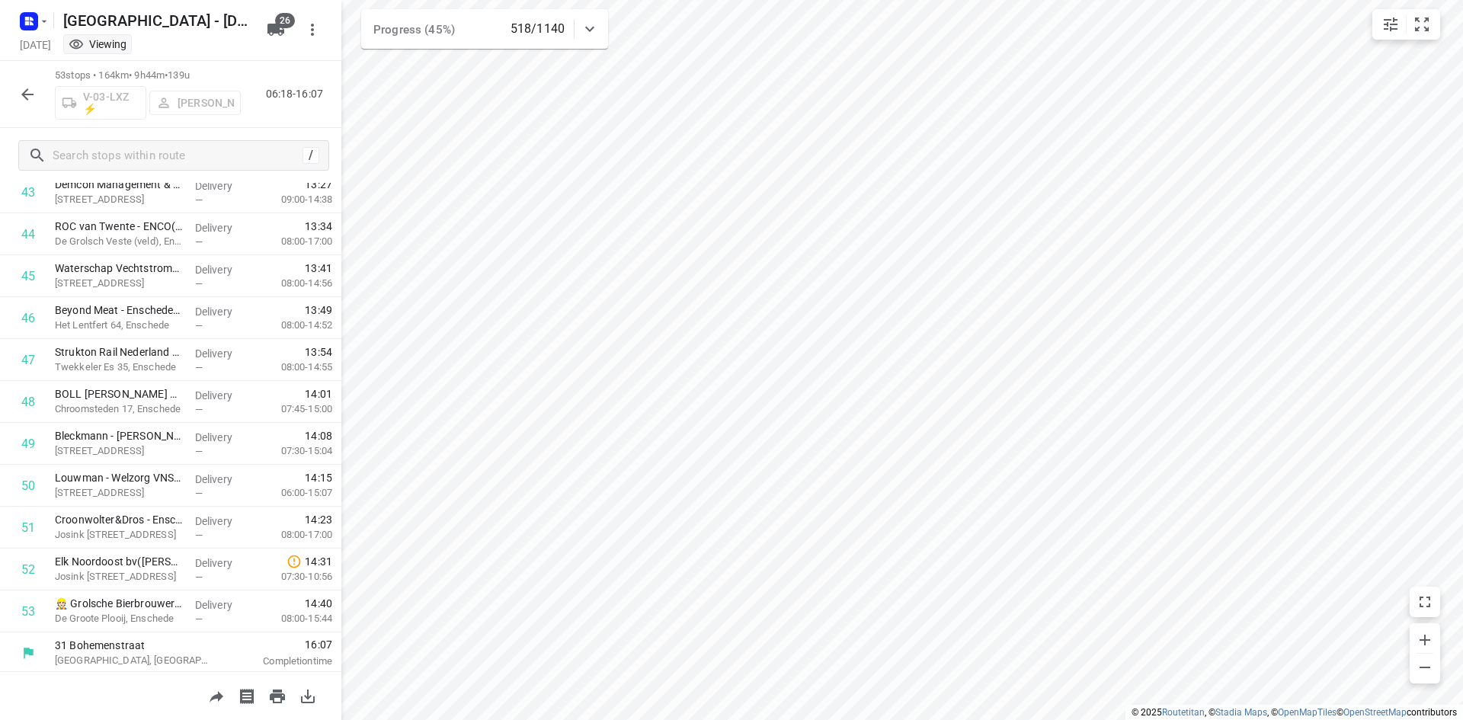
scroll to position [1851, 0]
click at [33, 92] on icon "button" at bounding box center [27, 94] width 18 height 18
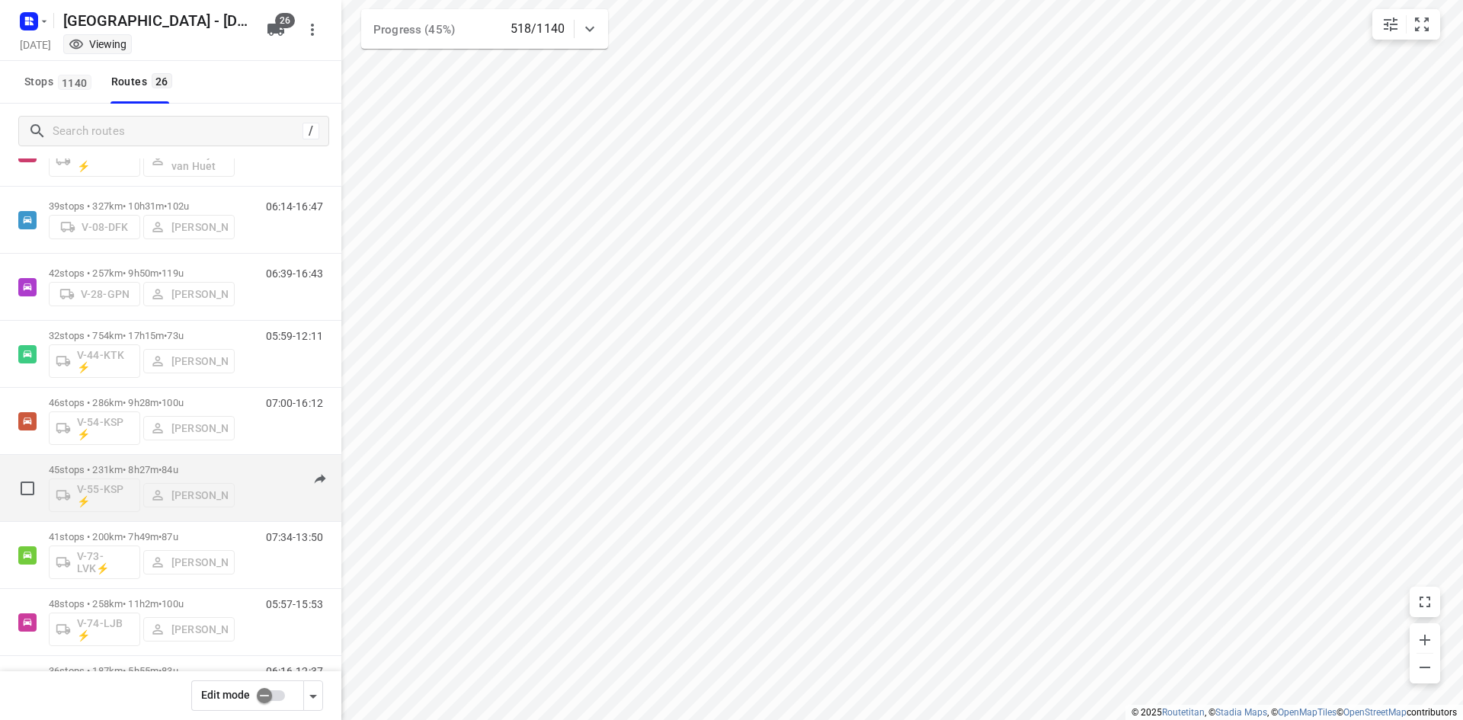
scroll to position [686, 0]
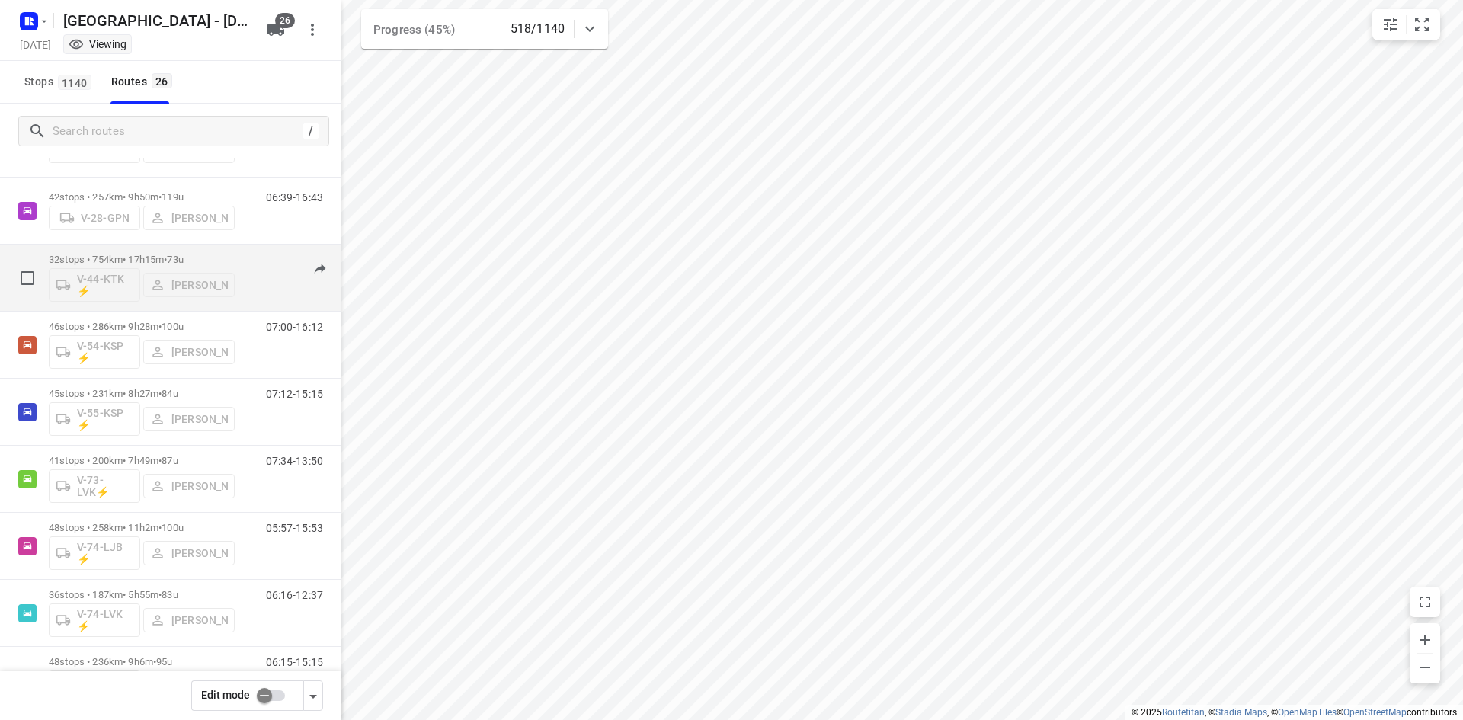
click at [88, 267] on div "V-44-KTK ⚡ Gera van de Vreugde" at bounding box center [142, 283] width 186 height 37
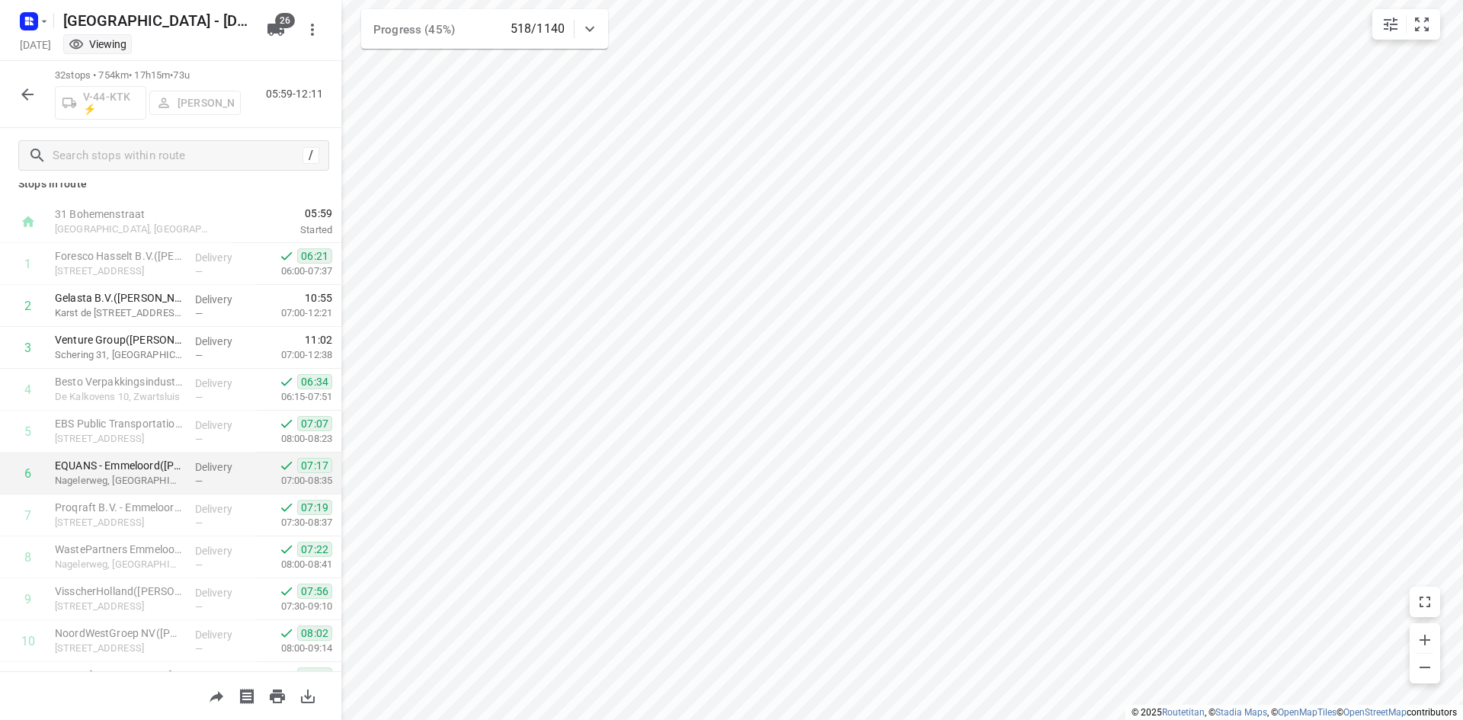
scroll to position [0, 0]
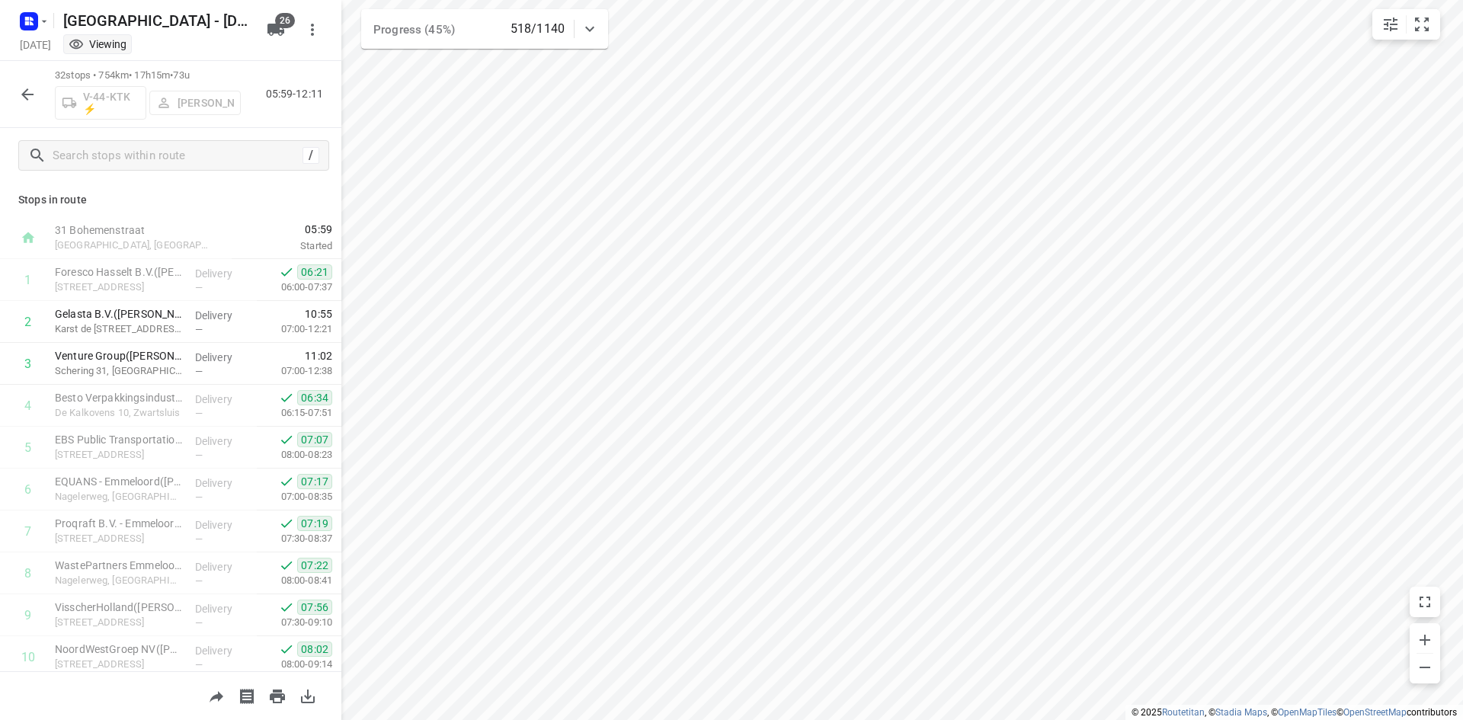
click at [1081, 0] on html "i © 2025 Routetitan , © Stadia Maps , © OpenMapTiles © OpenStreetMap contributo…" at bounding box center [731, 360] width 1463 height 720
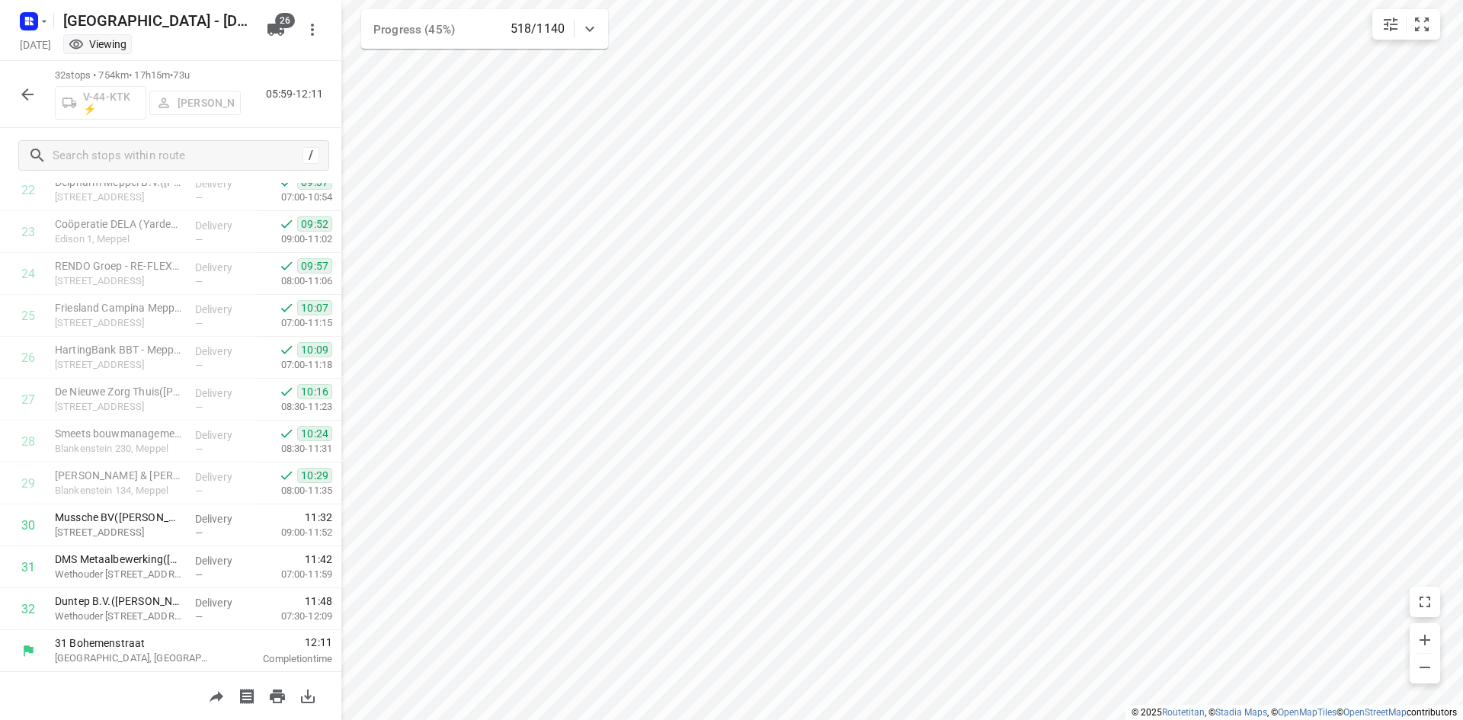
scroll to position [971, 0]
click at [30, 97] on icon "button" at bounding box center [27, 94] width 18 height 18
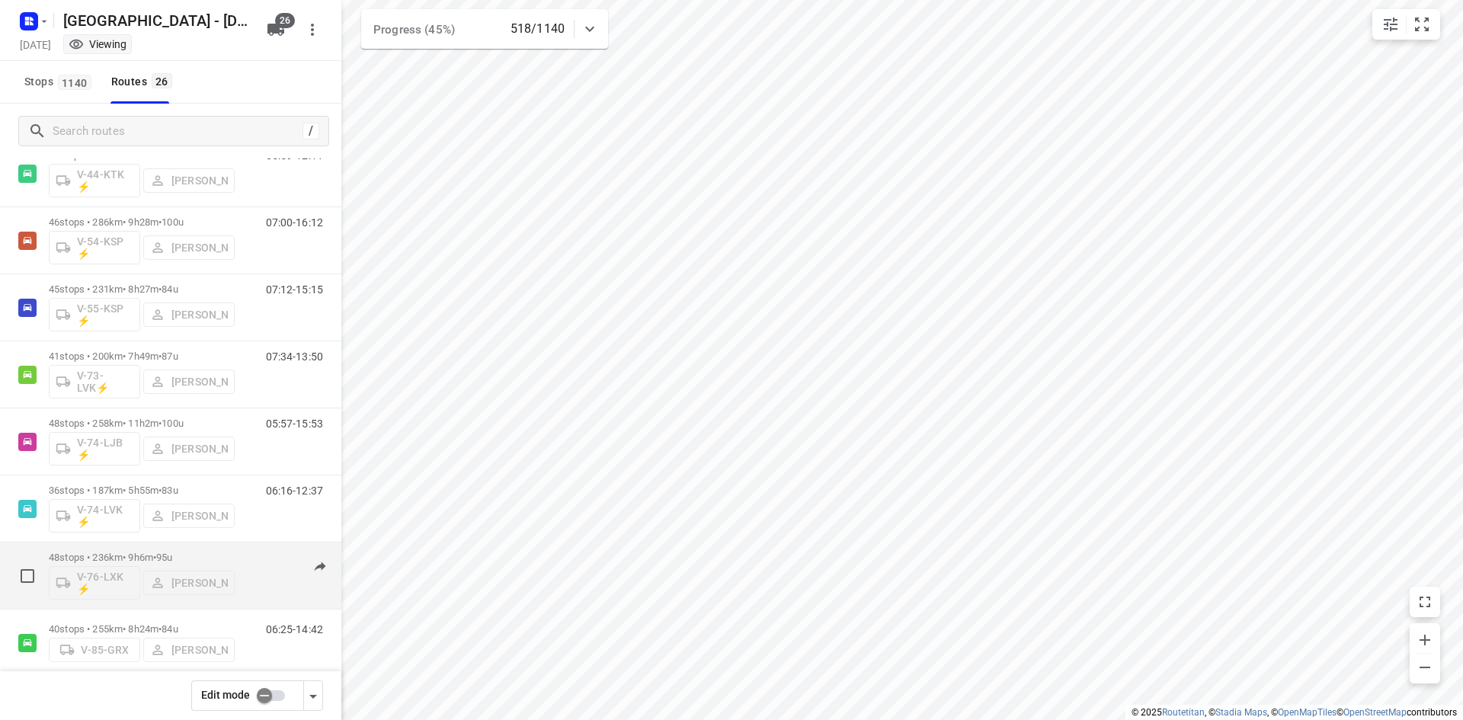
scroll to position [838, 0]
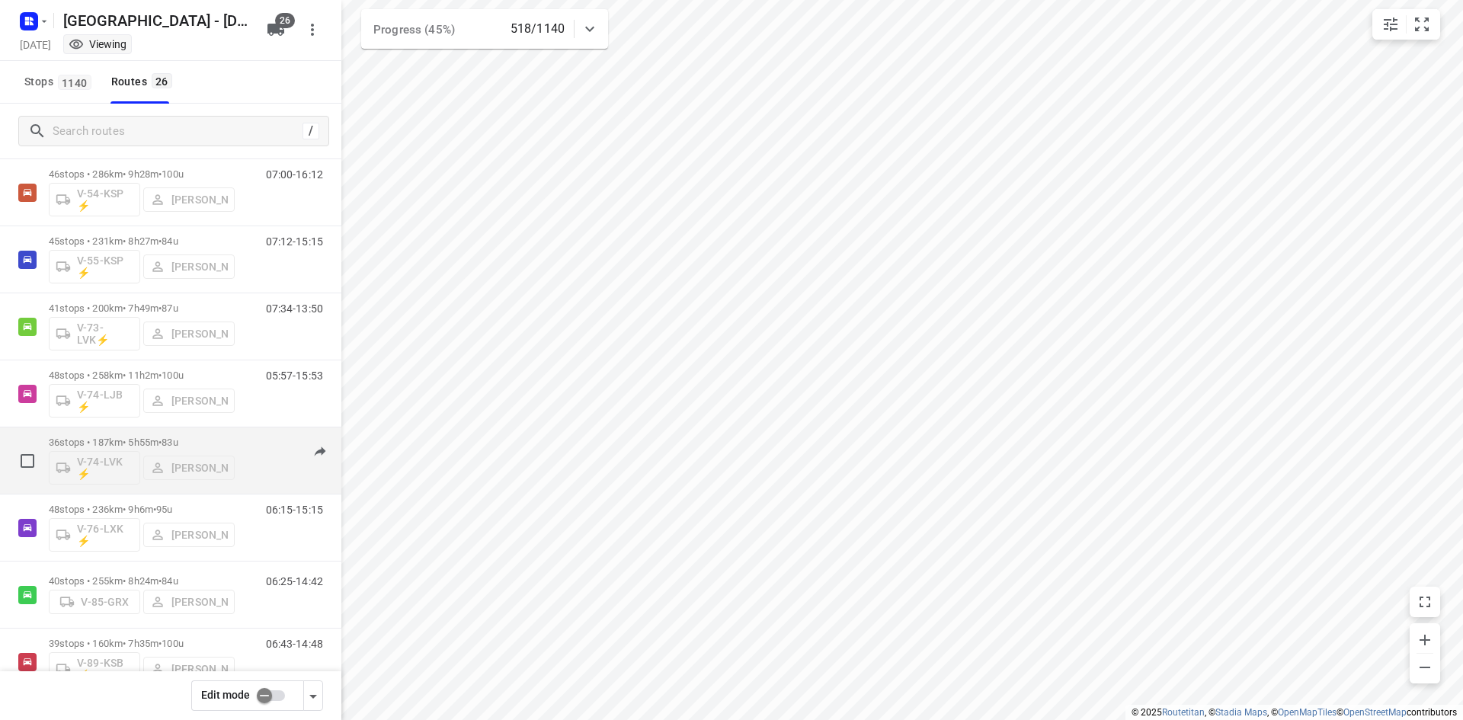
click at [124, 441] on p "36 stops • 187km • 5h55m • 83u" at bounding box center [142, 442] width 186 height 11
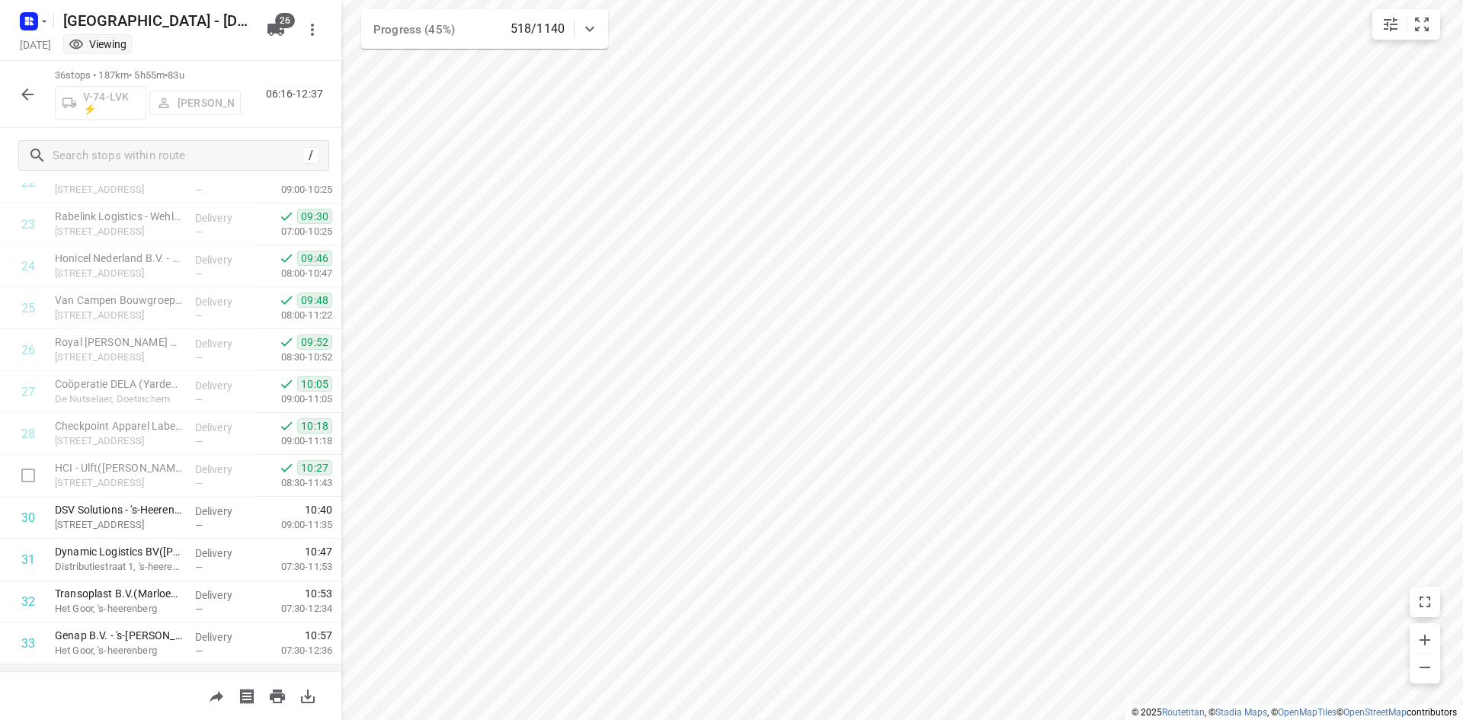
scroll to position [1138, 0]
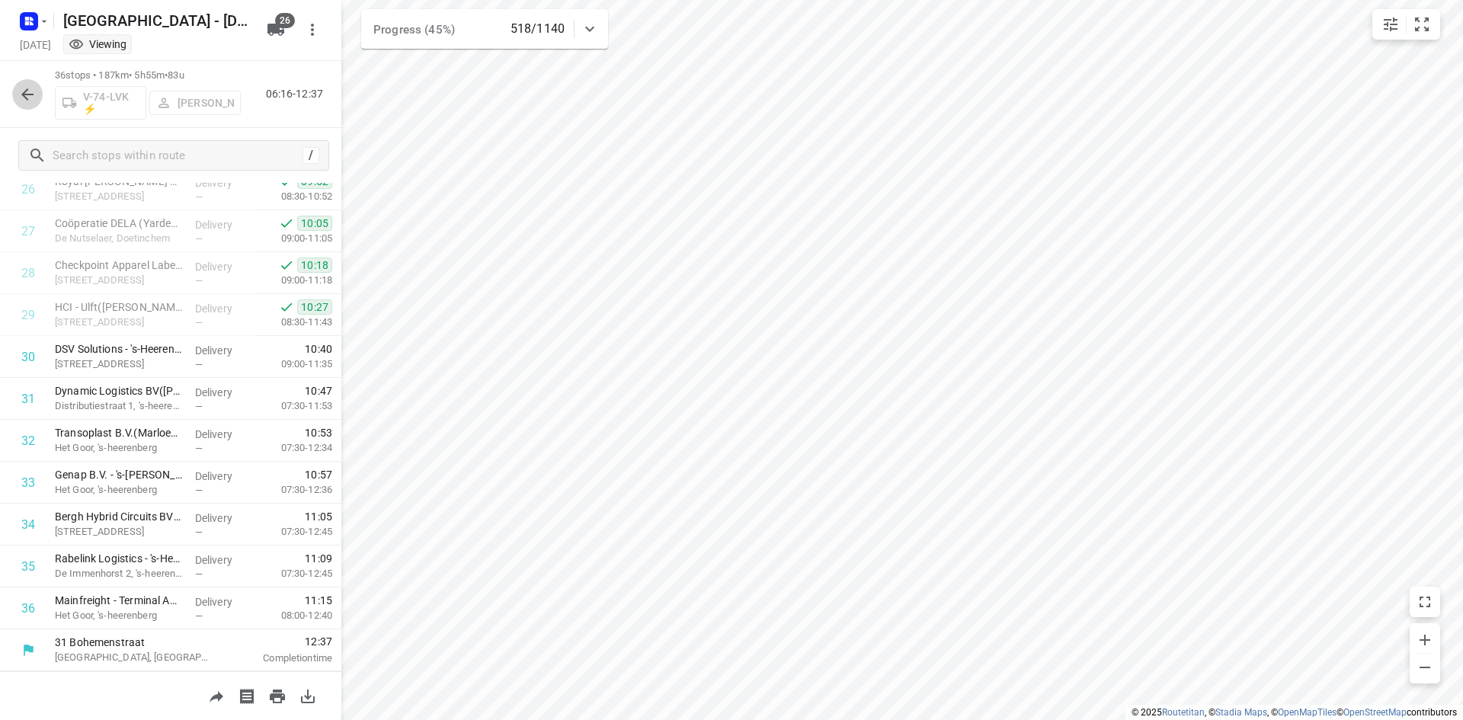
click at [21, 88] on icon "button" at bounding box center [27, 94] width 18 height 18
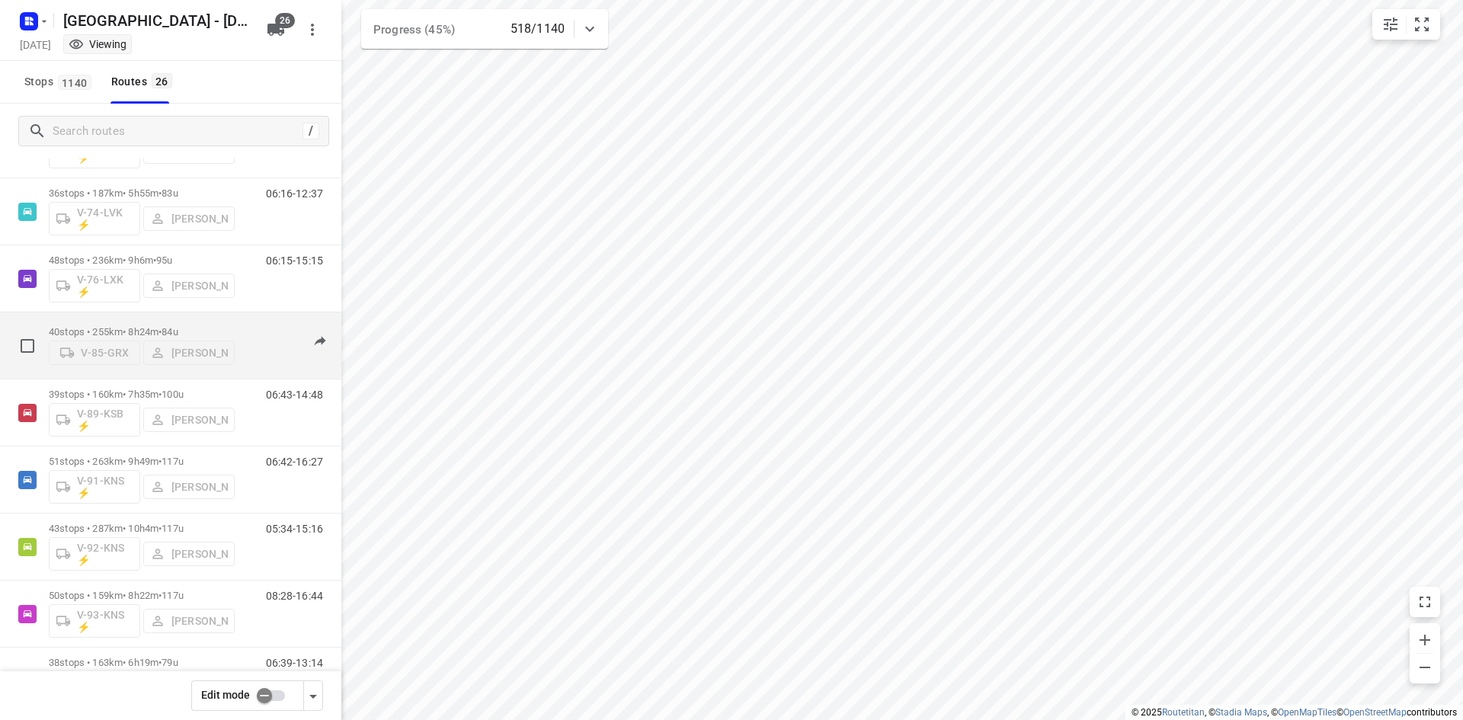
scroll to position [1067, 0]
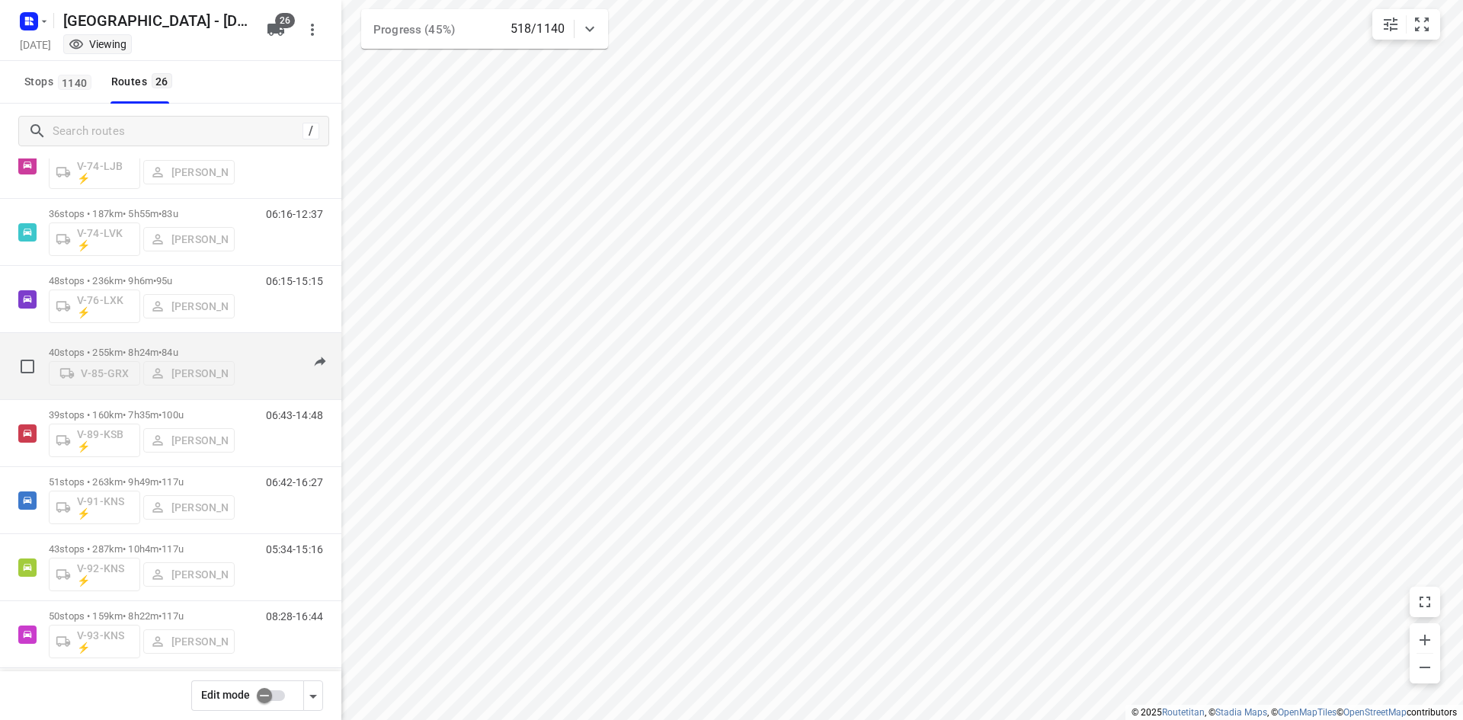
click at [145, 351] on p "40 stops • 255km • 8h24m • 84u" at bounding box center [142, 352] width 186 height 11
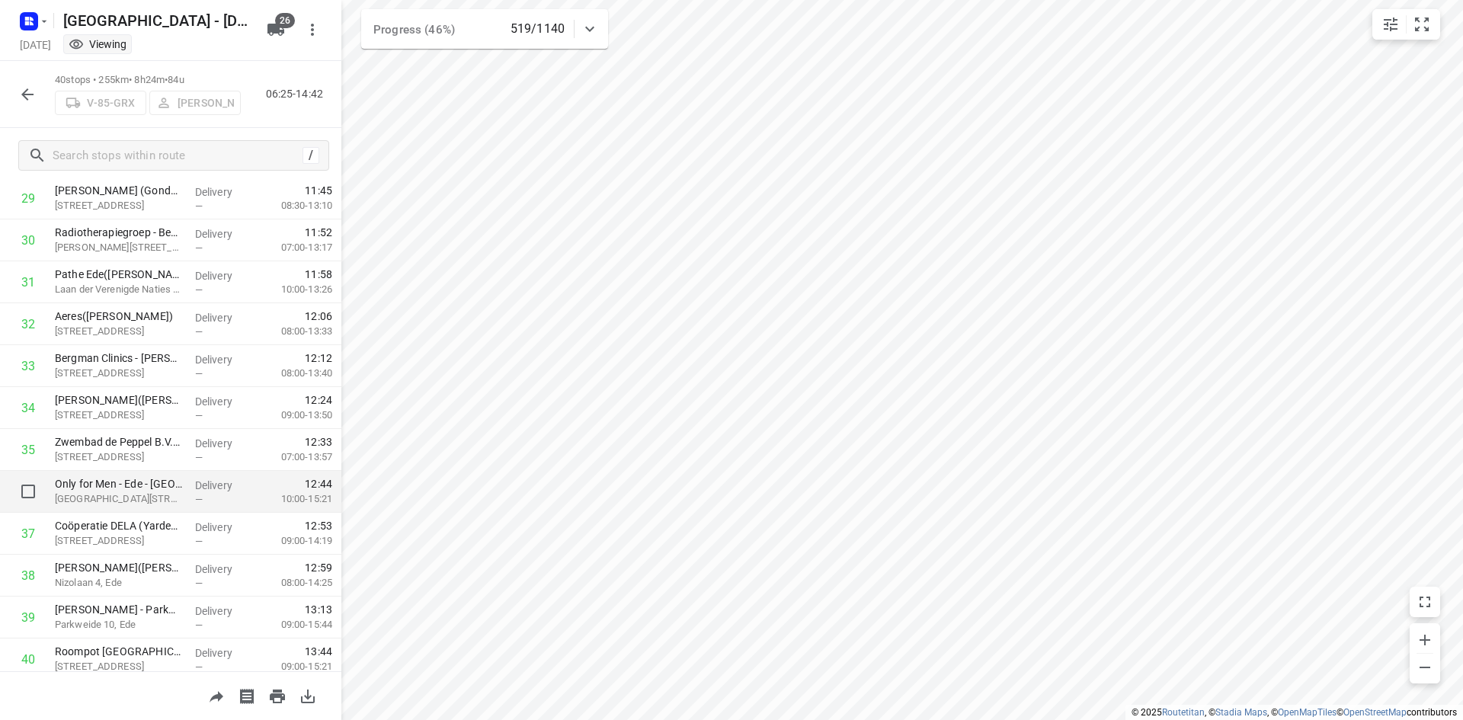
scroll to position [1306, 0]
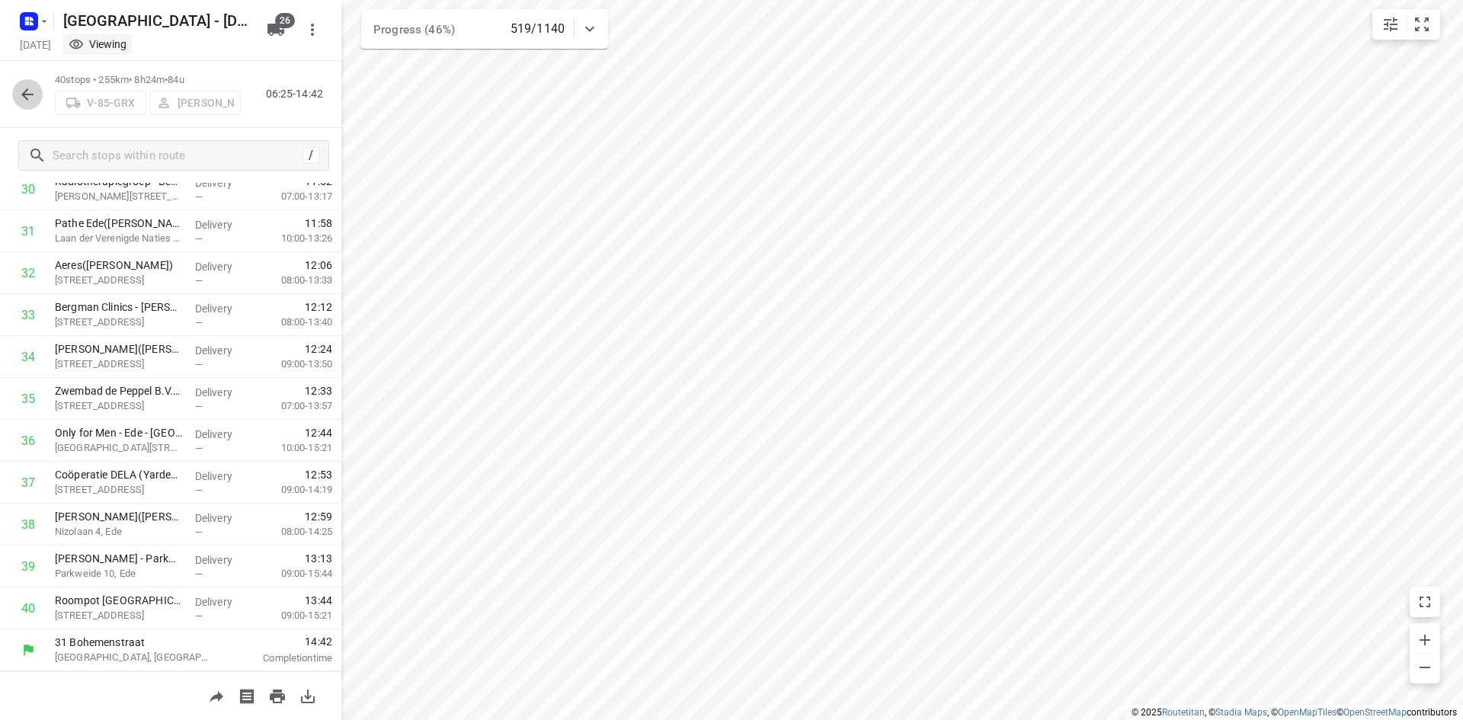
click at [35, 92] on icon "button" at bounding box center [27, 94] width 18 height 18
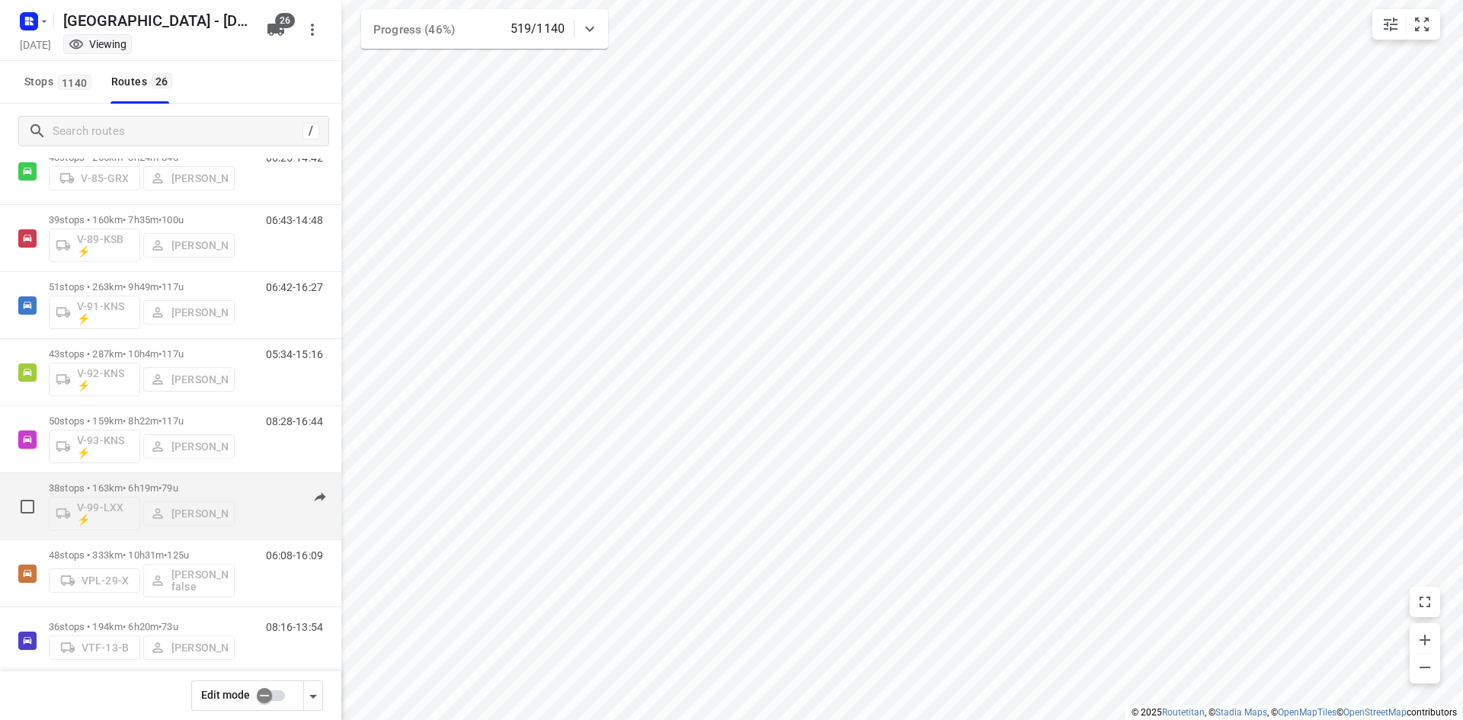
scroll to position [1280, 0]
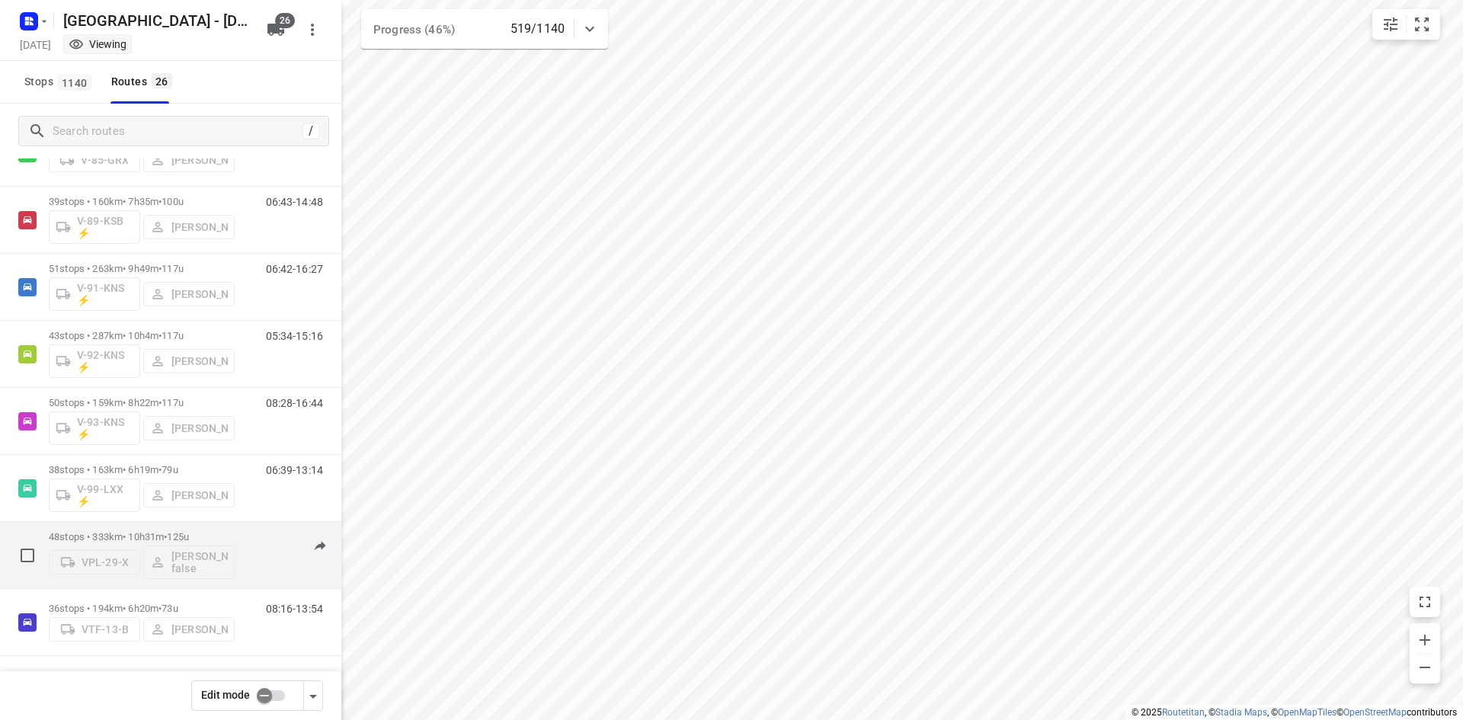
click at [92, 540] on p "48 stops • 333km • 10h31m • 125u" at bounding box center [142, 536] width 186 height 11
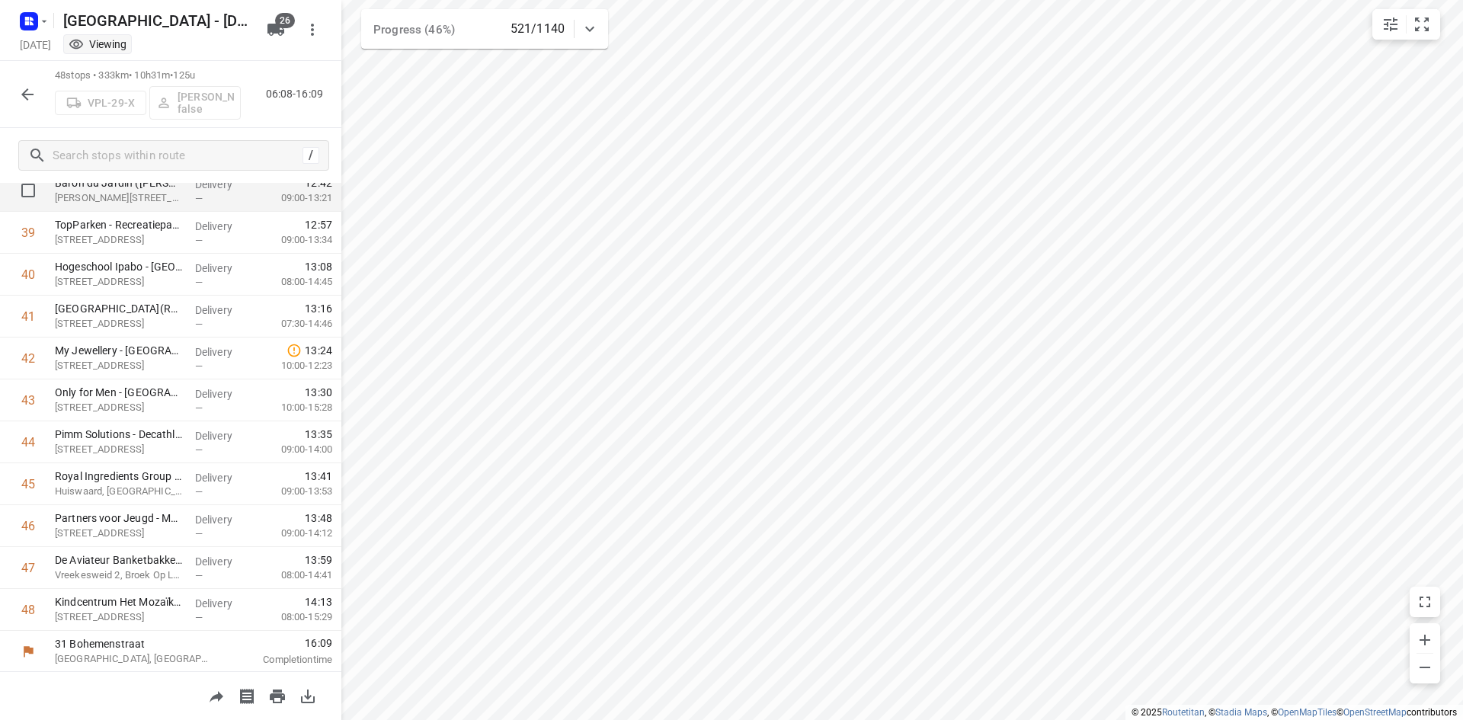
scroll to position [1641, 0]
click at [28, 99] on icon "button" at bounding box center [27, 94] width 18 height 18
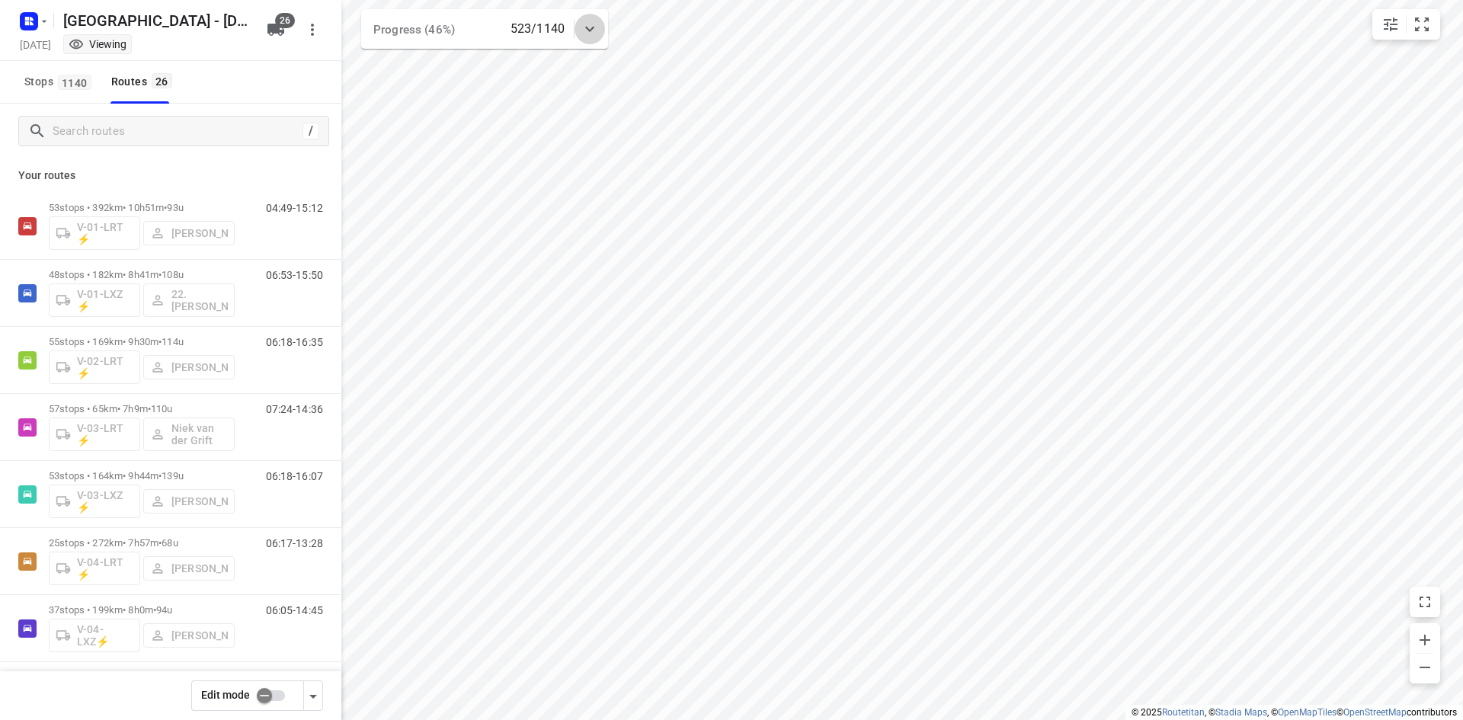
click at [584, 26] on icon at bounding box center [590, 29] width 18 height 18
drag, startPoint x: 584, startPoint y: 27, endPoint x: 585, endPoint y: 47, distance: 20.6
click at [581, 33] on icon at bounding box center [590, 35] width 18 height 18
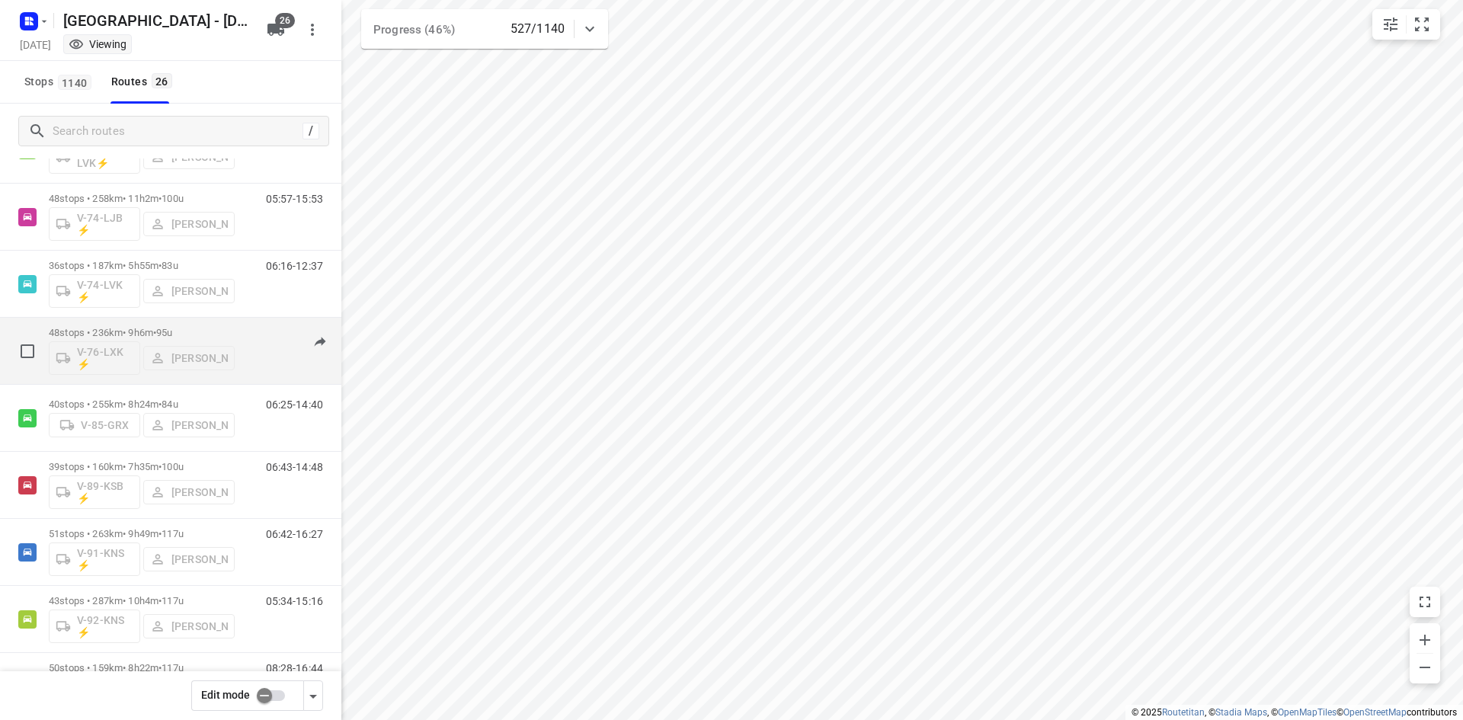
scroll to position [991, 0]
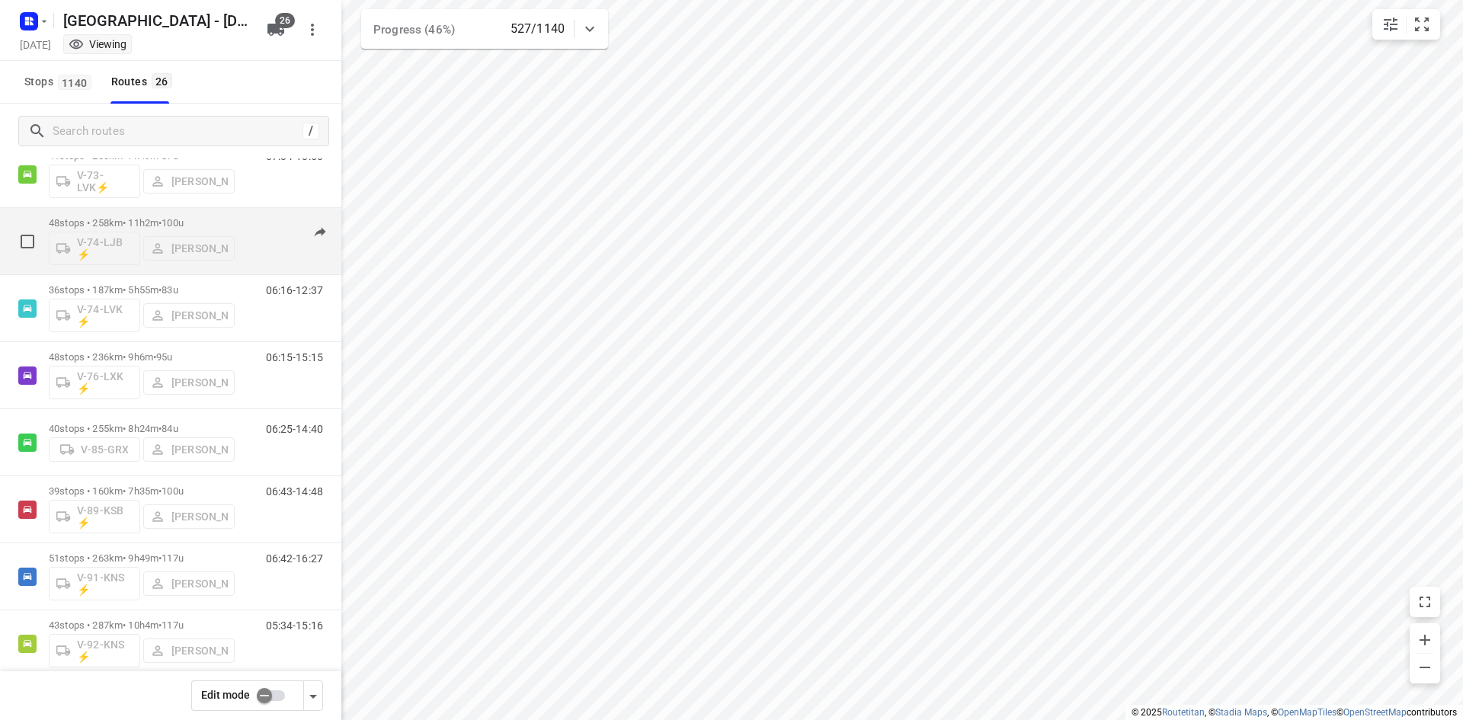
click at [165, 223] on p "48 stops • 258km • 11h2m • 100u" at bounding box center [142, 222] width 186 height 11
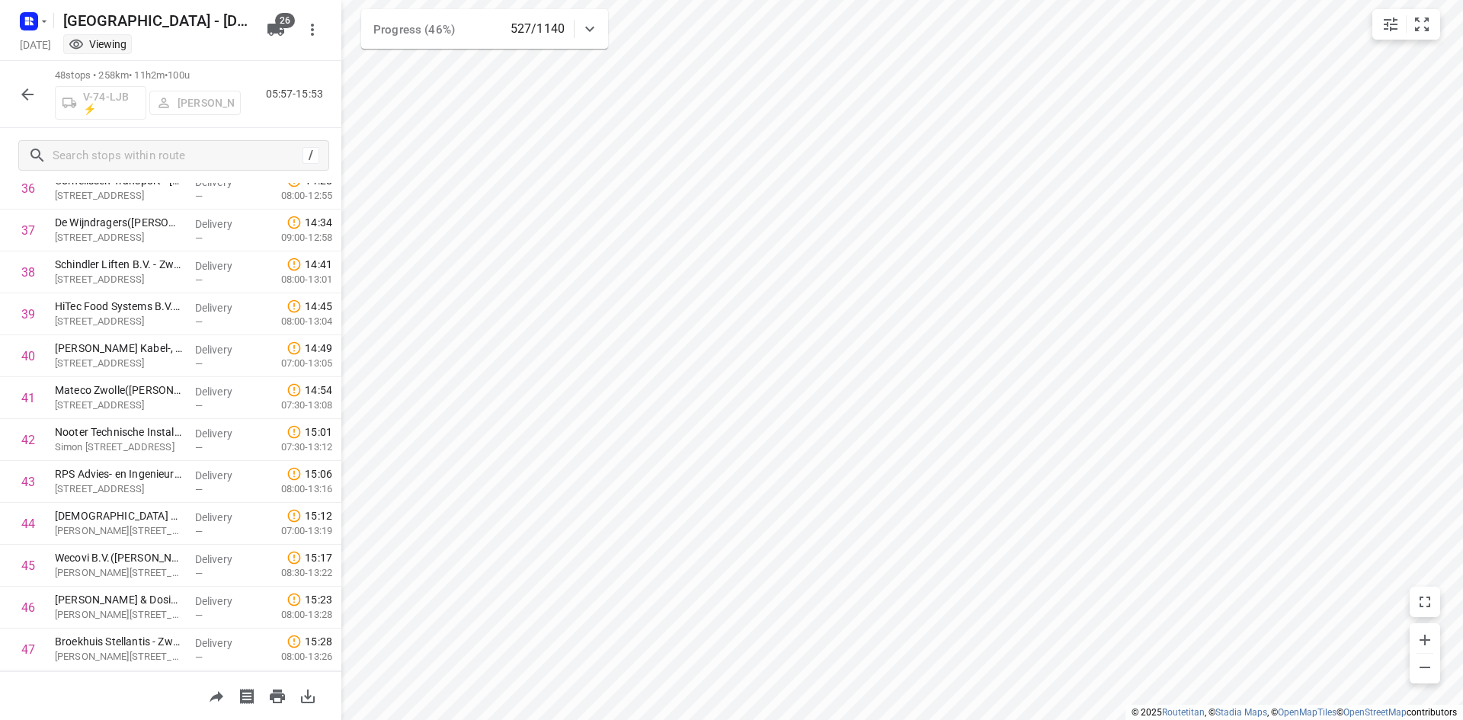
scroll to position [1641, 0]
